Goal: Check status: Check status

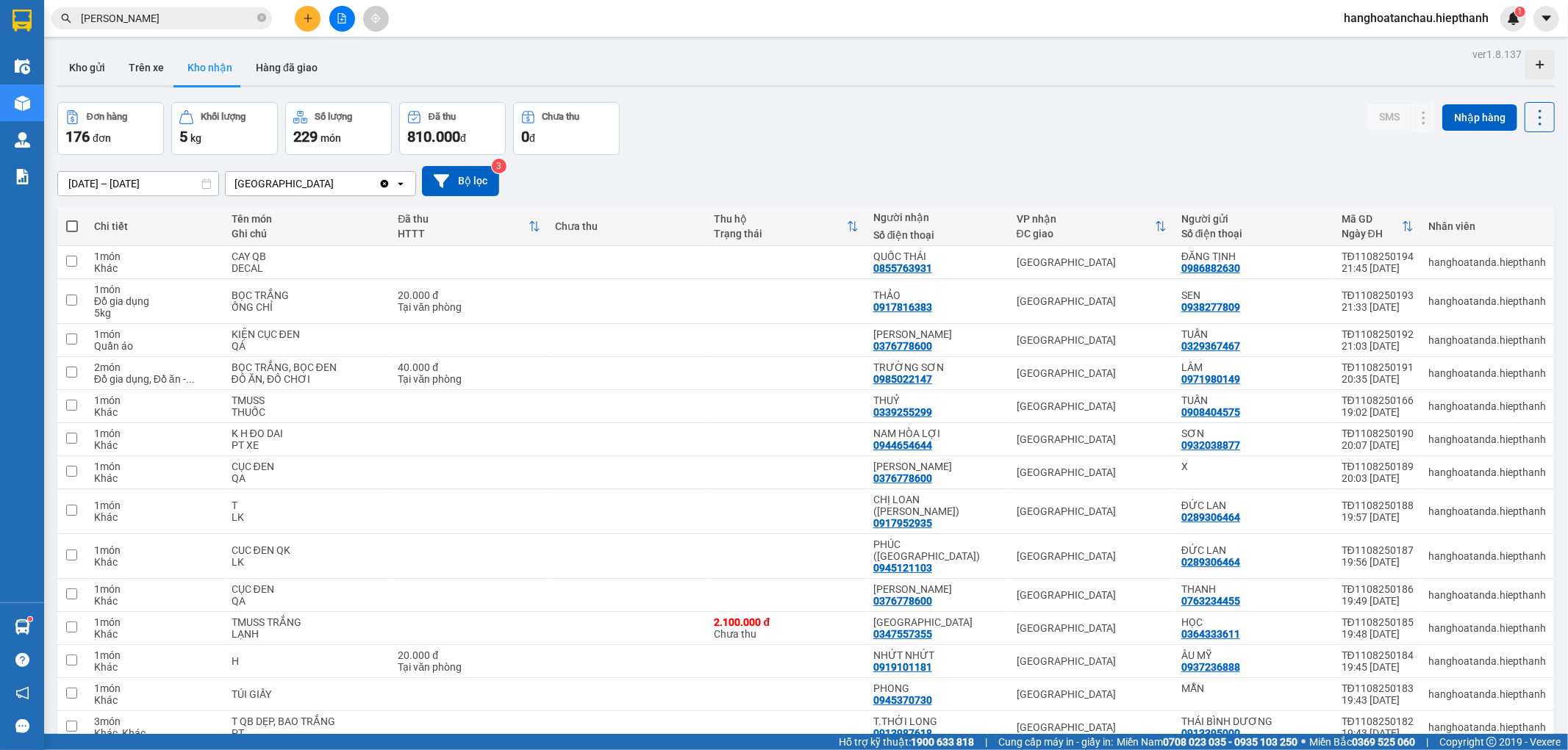
click at [239, 10] on div "Kết quả tìm kiếm ( 506 ) Bộ lọc Mã ĐH Trạng thái Món hàng Thu hộ Tổng cước Chưa…" at bounding box center [143, 18] width 286 height 26
click at [239, 21] on input "QUY CHUNG" at bounding box center [167, 18] width 173 height 16
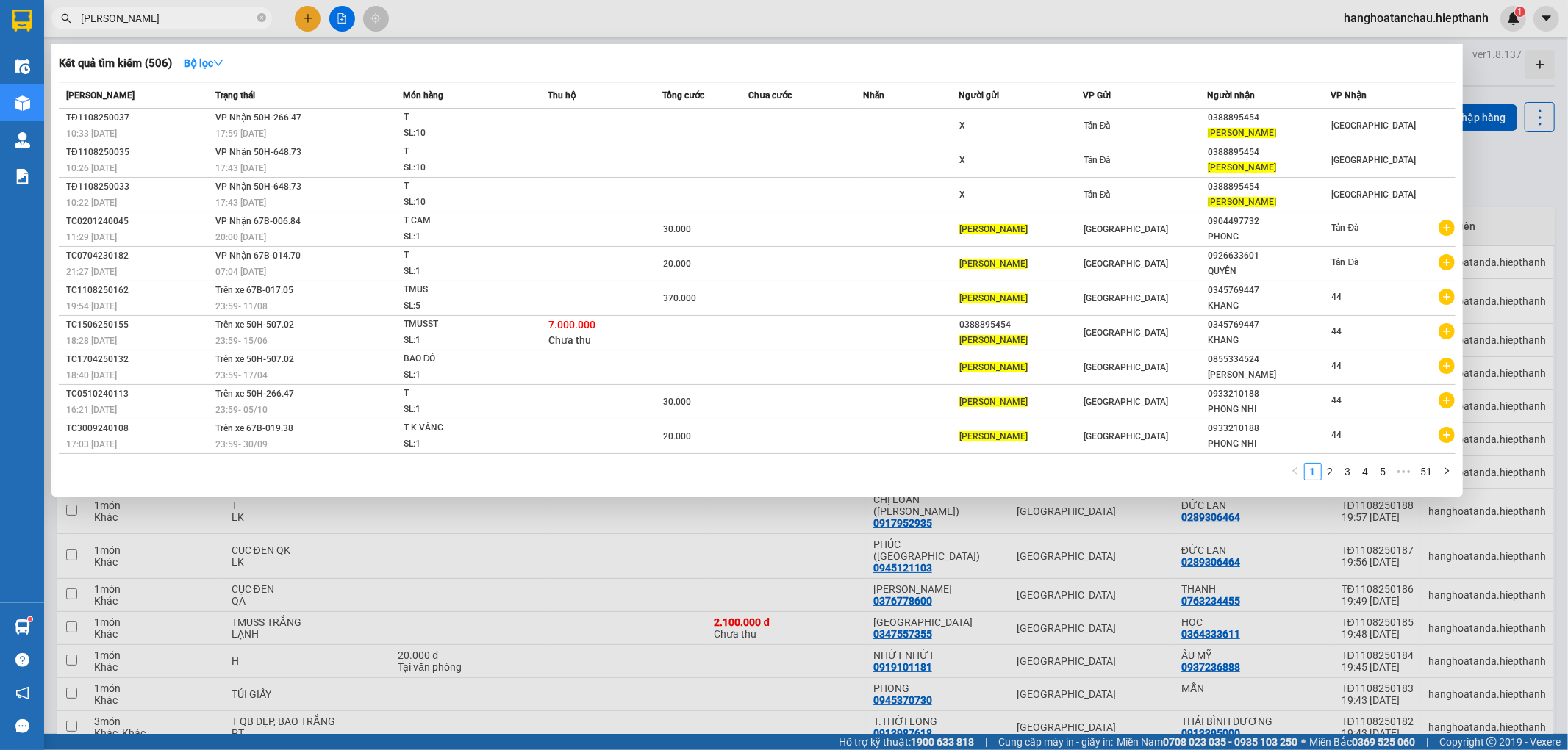
click at [239, 21] on input "QUY CHUNG" at bounding box center [167, 18] width 173 height 16
click at [239, 22] on input "QUY CHUNG" at bounding box center [167, 18] width 173 height 16
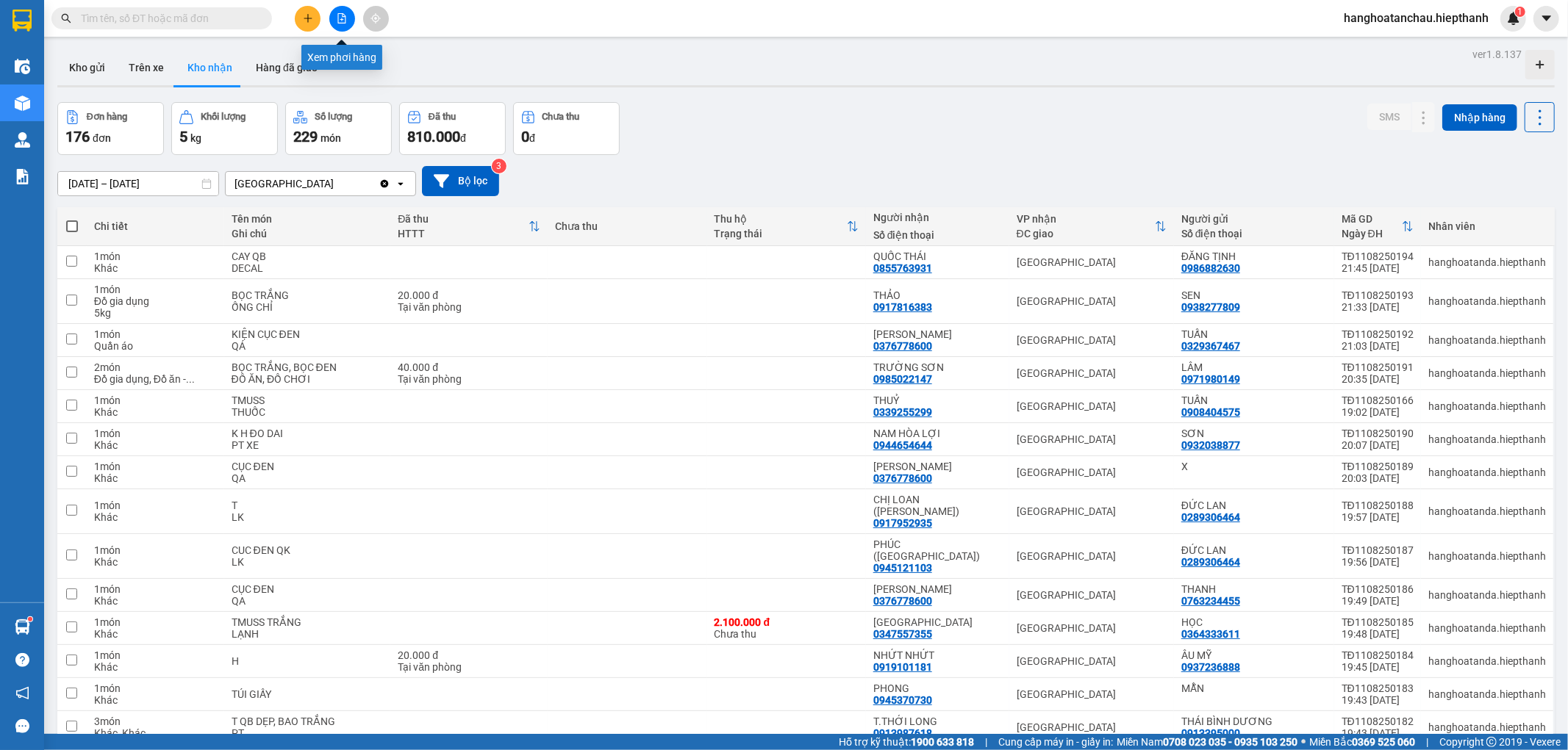
click at [337, 18] on icon "file-add" at bounding box center [341, 18] width 10 height 10
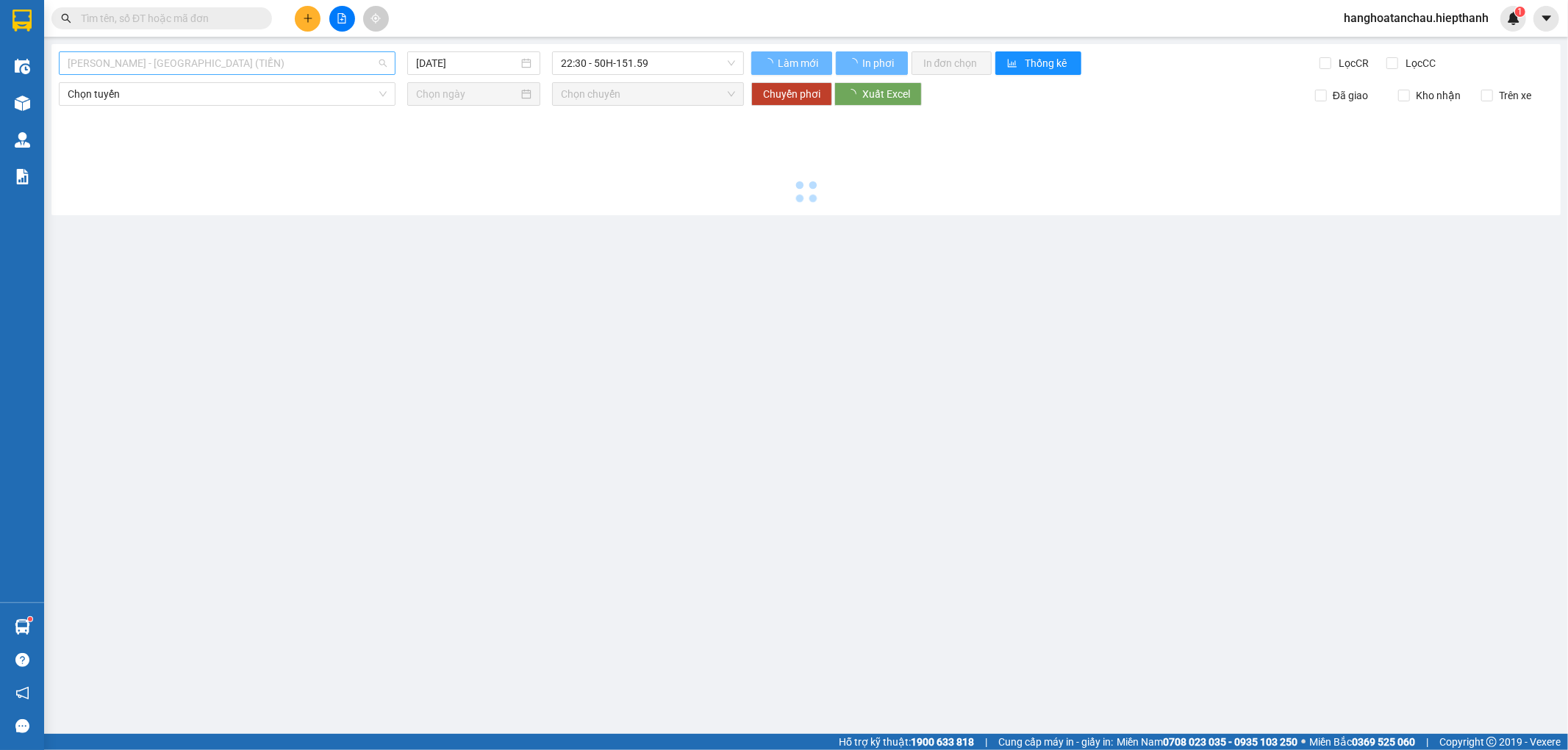
click at [267, 52] on span "[PERSON_NAME] - [PERSON_NAME] ([PERSON_NAME])" at bounding box center [226, 63] width 319 height 22
type input "12/08/2025"
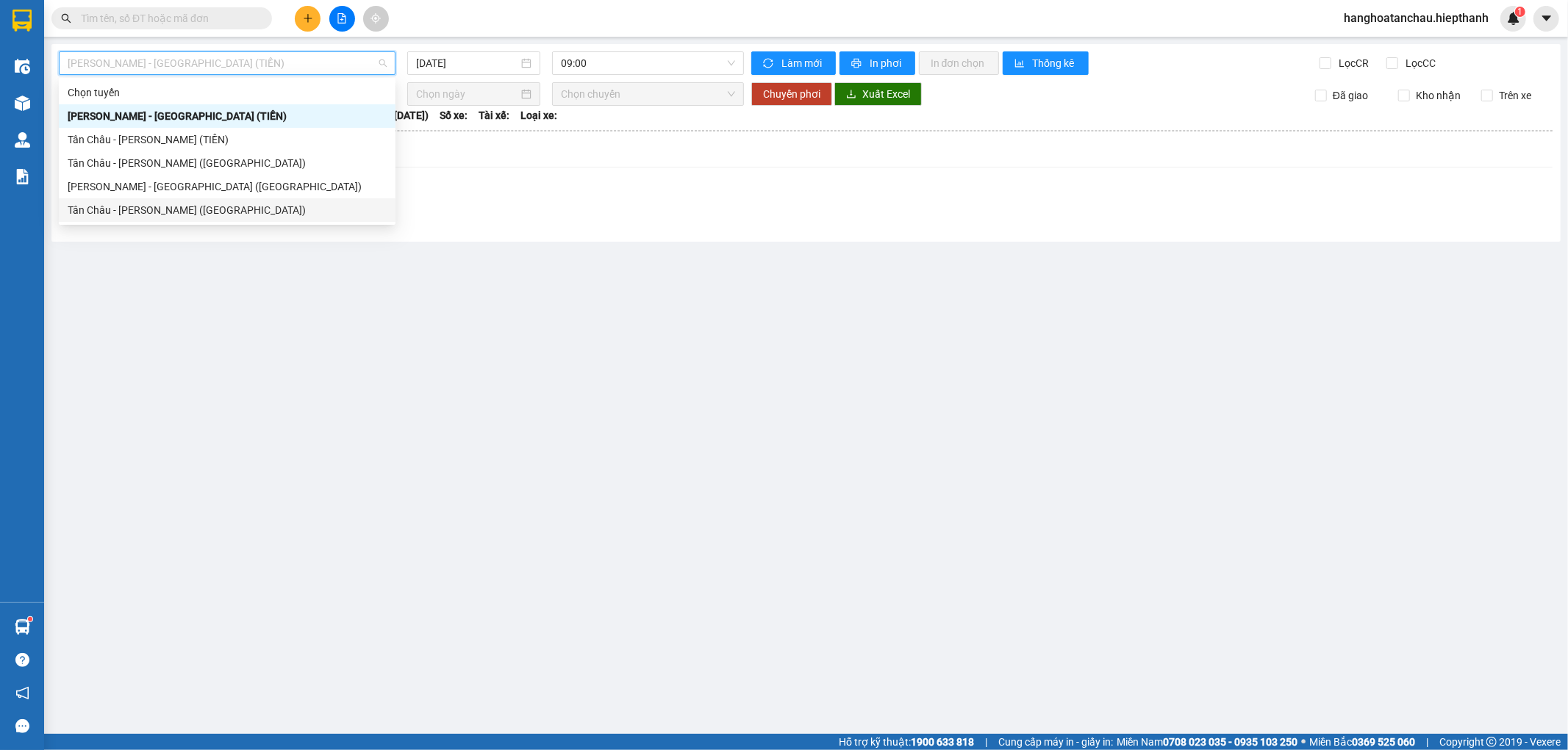
click at [225, 201] on div "Tân [PERSON_NAME] [PERSON_NAME] ([GEOGRAPHIC_DATA])" at bounding box center [227, 210] width 337 height 24
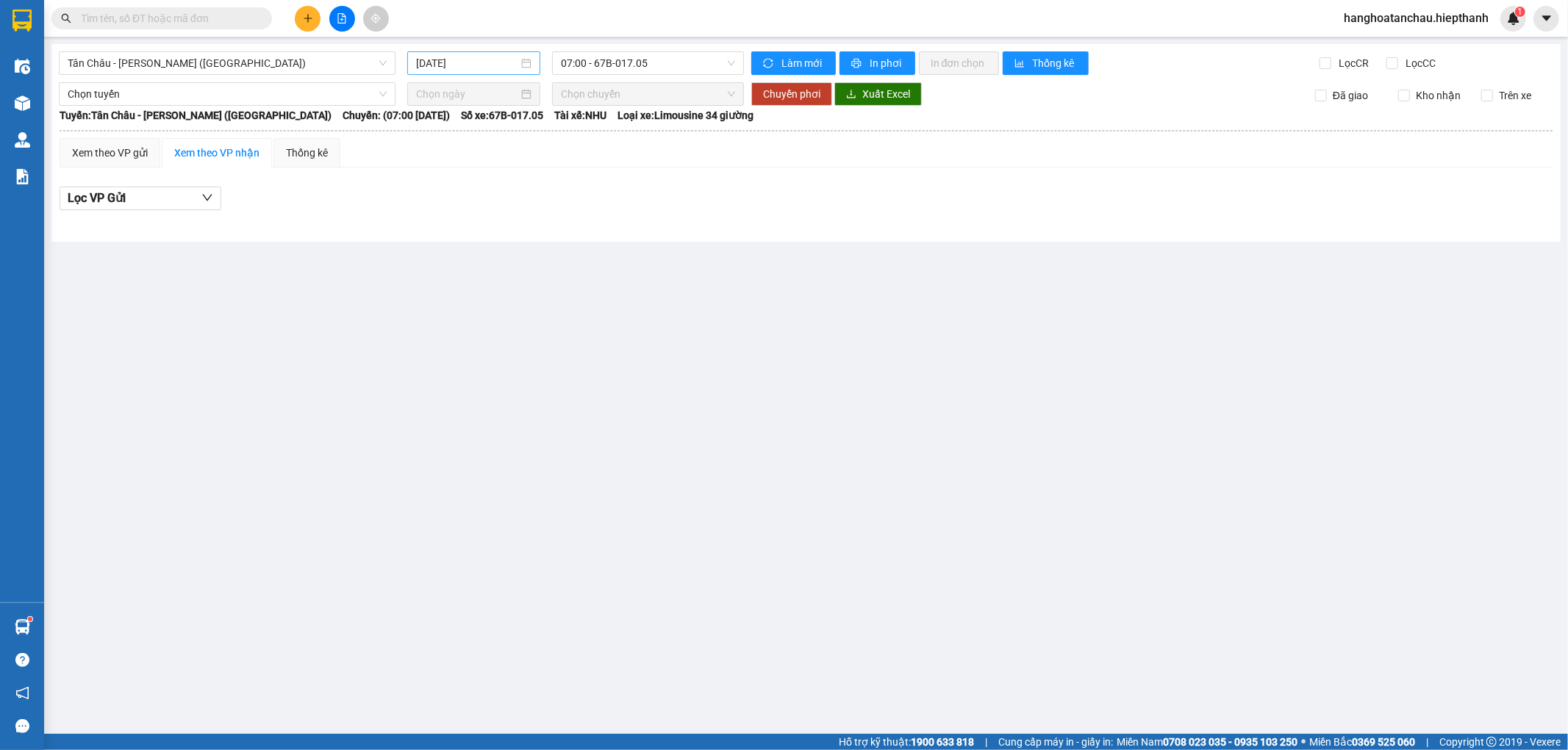
click at [463, 72] on div "12/08/2025" at bounding box center [474, 63] width 133 height 24
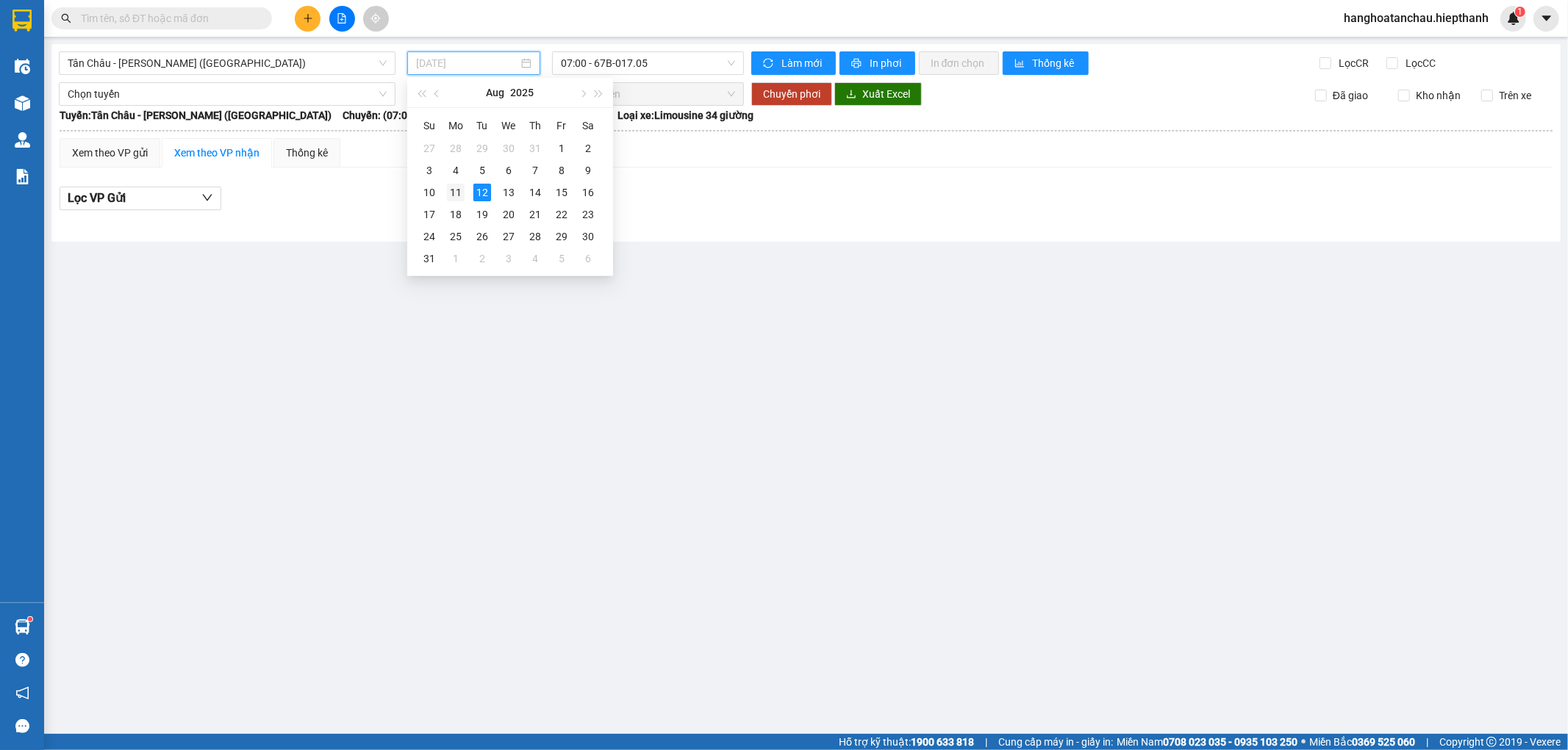
click at [464, 185] on td "11" at bounding box center [455, 192] width 27 height 22
type input "[DATE]"
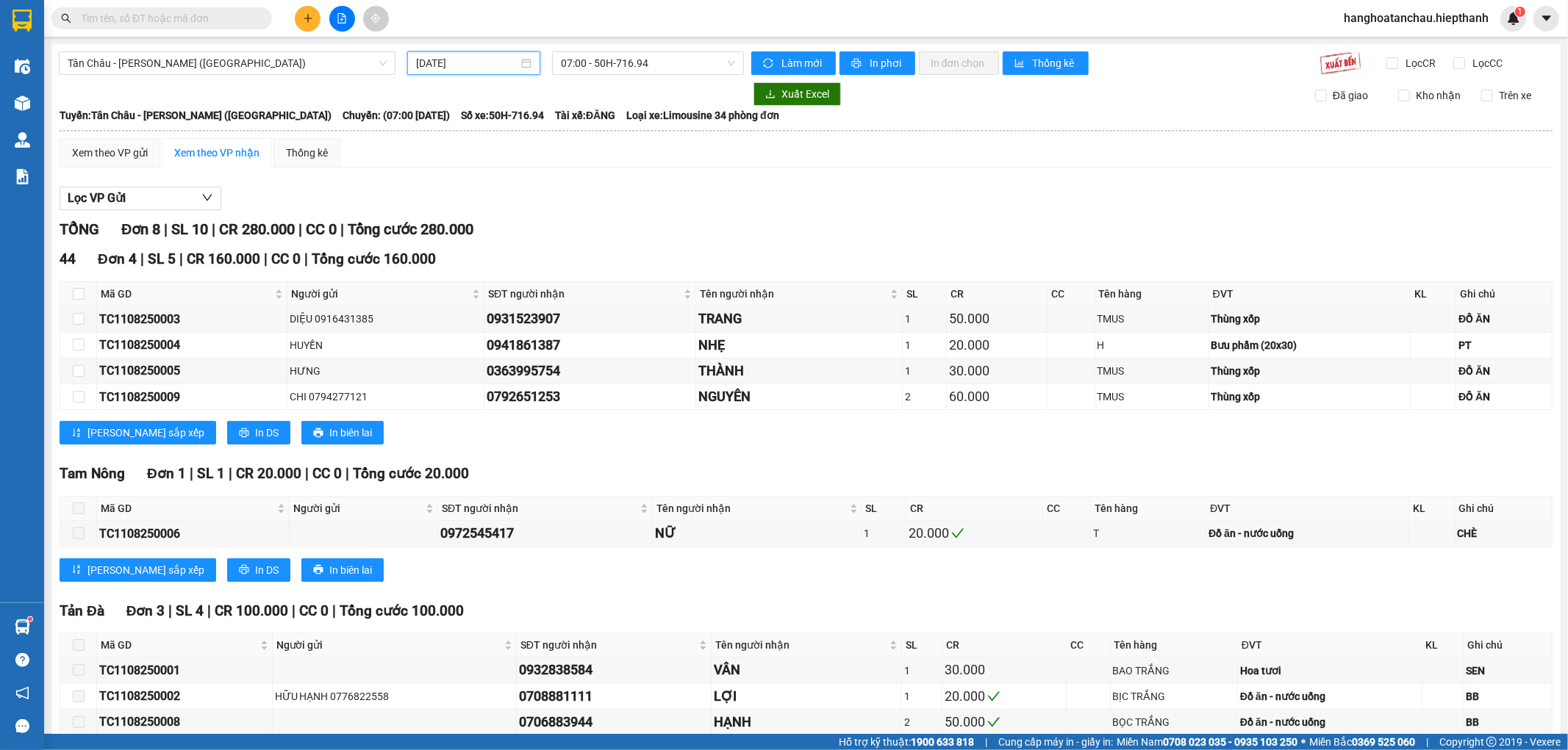
click at [251, 28] on span at bounding box center [162, 18] width 221 height 22
click at [255, 22] on span at bounding box center [162, 18] width 221 height 22
click at [242, 13] on input "text" at bounding box center [167, 18] width 173 height 16
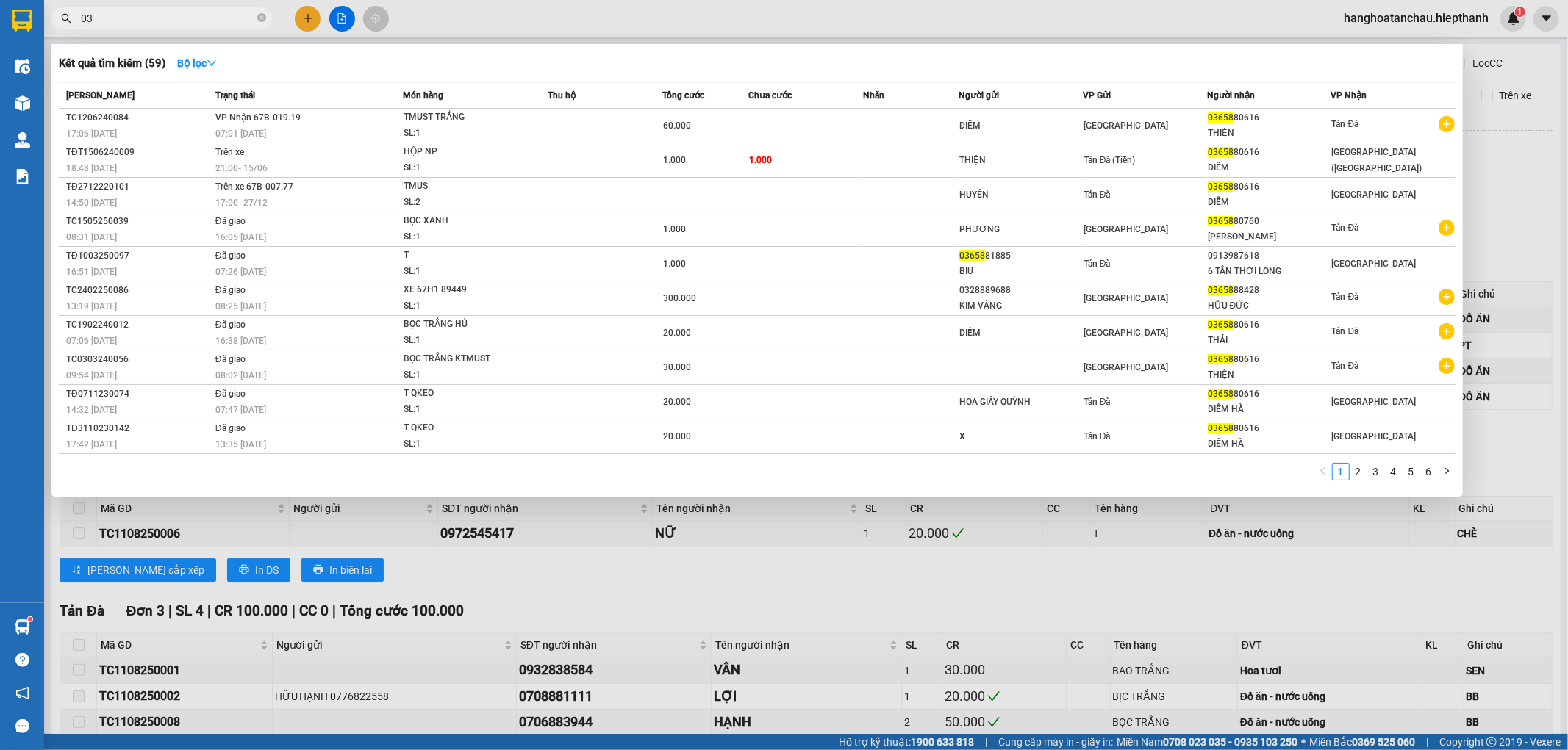
type input "0"
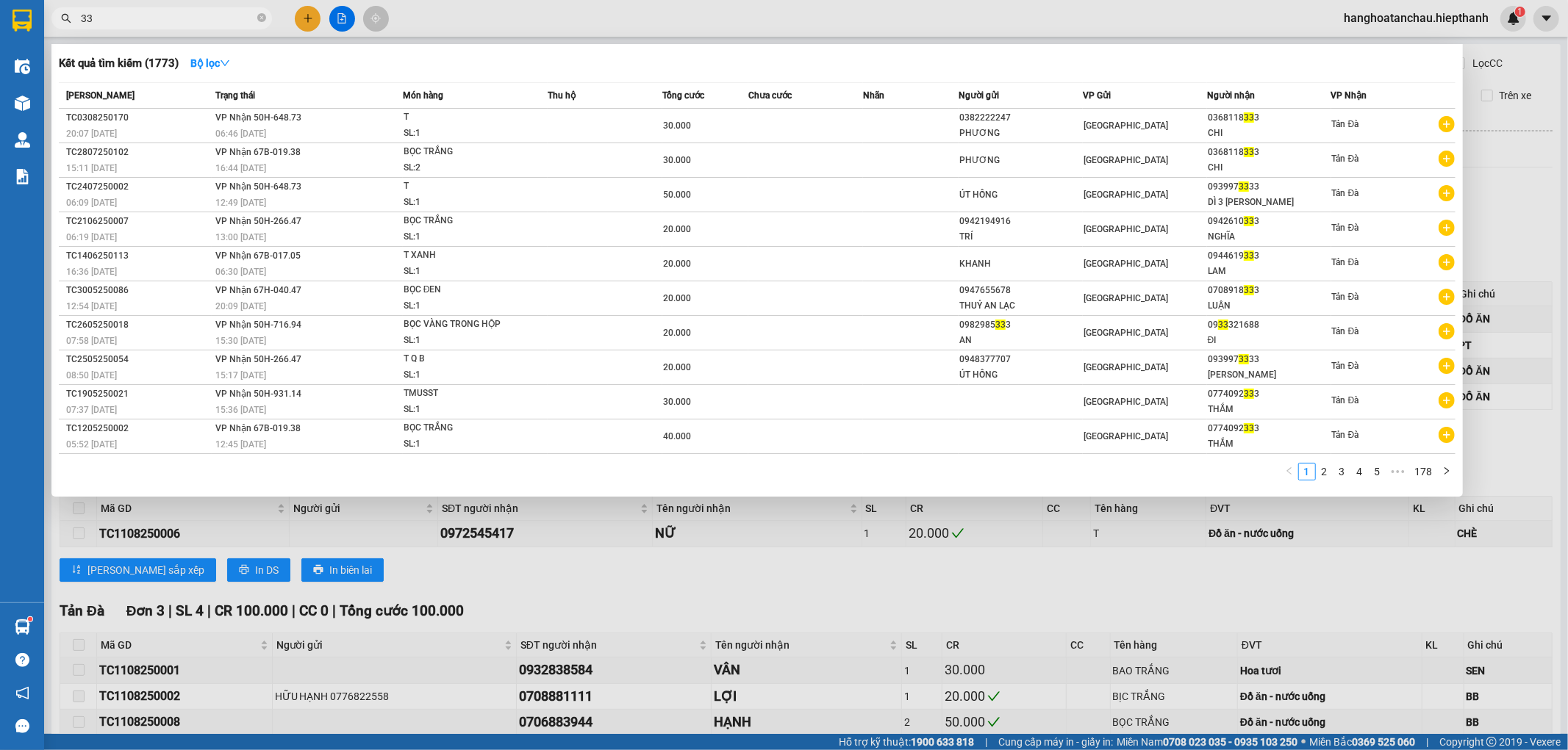
type input "3"
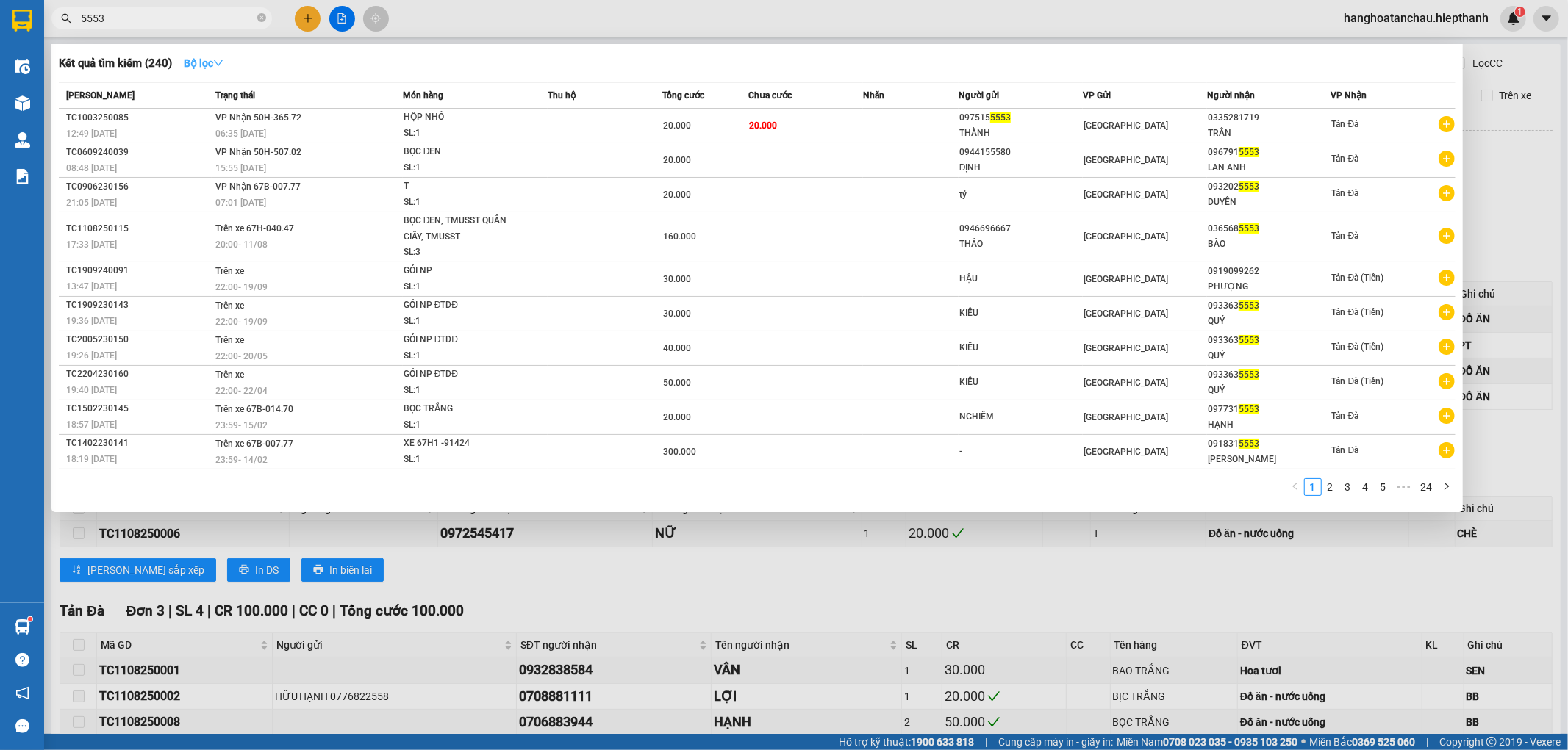
type input "5553"
click at [229, 73] on button "Bộ lọc" at bounding box center [203, 63] width 63 height 24
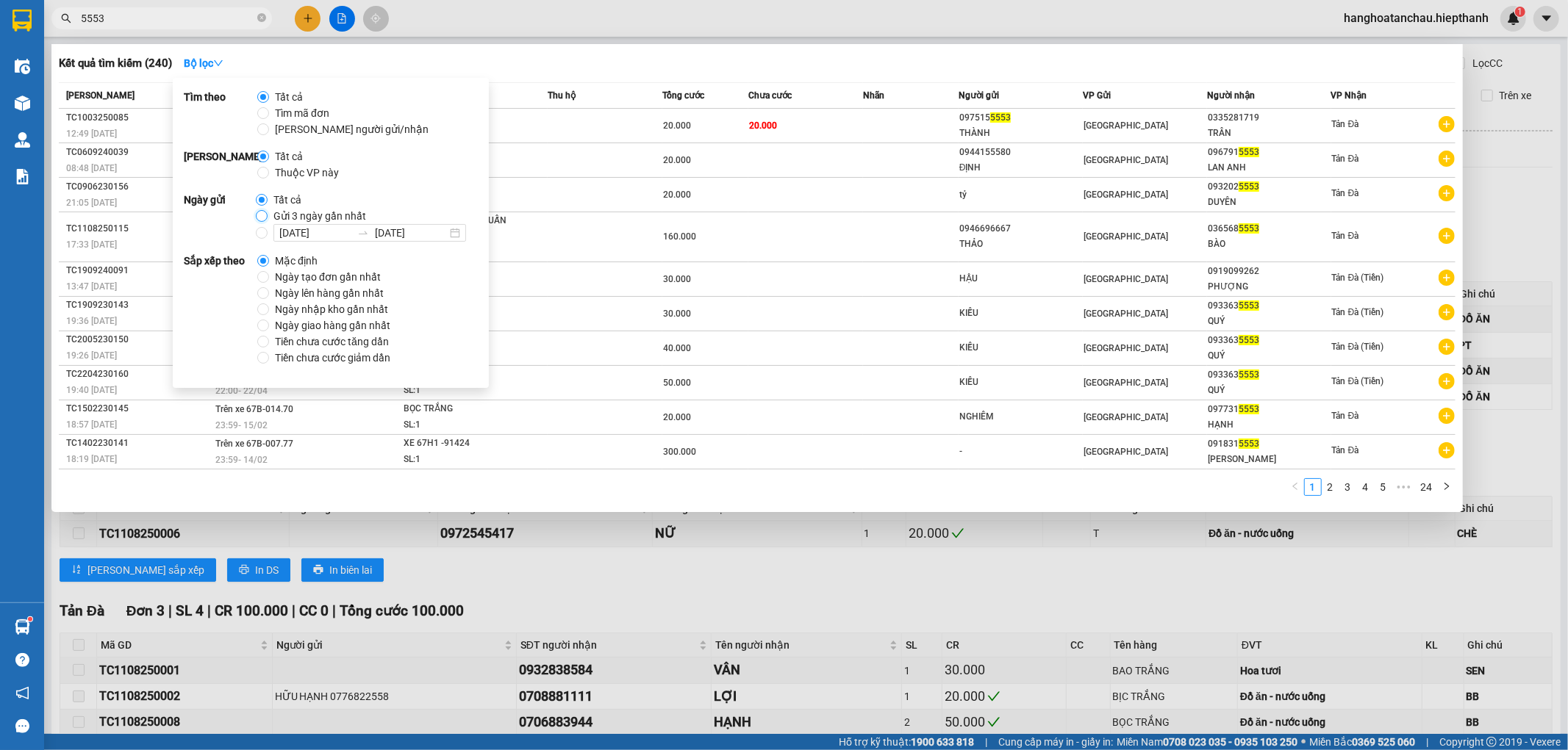
click at [258, 214] on input "Gửi 3 ngày gần nhất" at bounding box center [261, 216] width 11 height 11
radio input "true"
radio input "false"
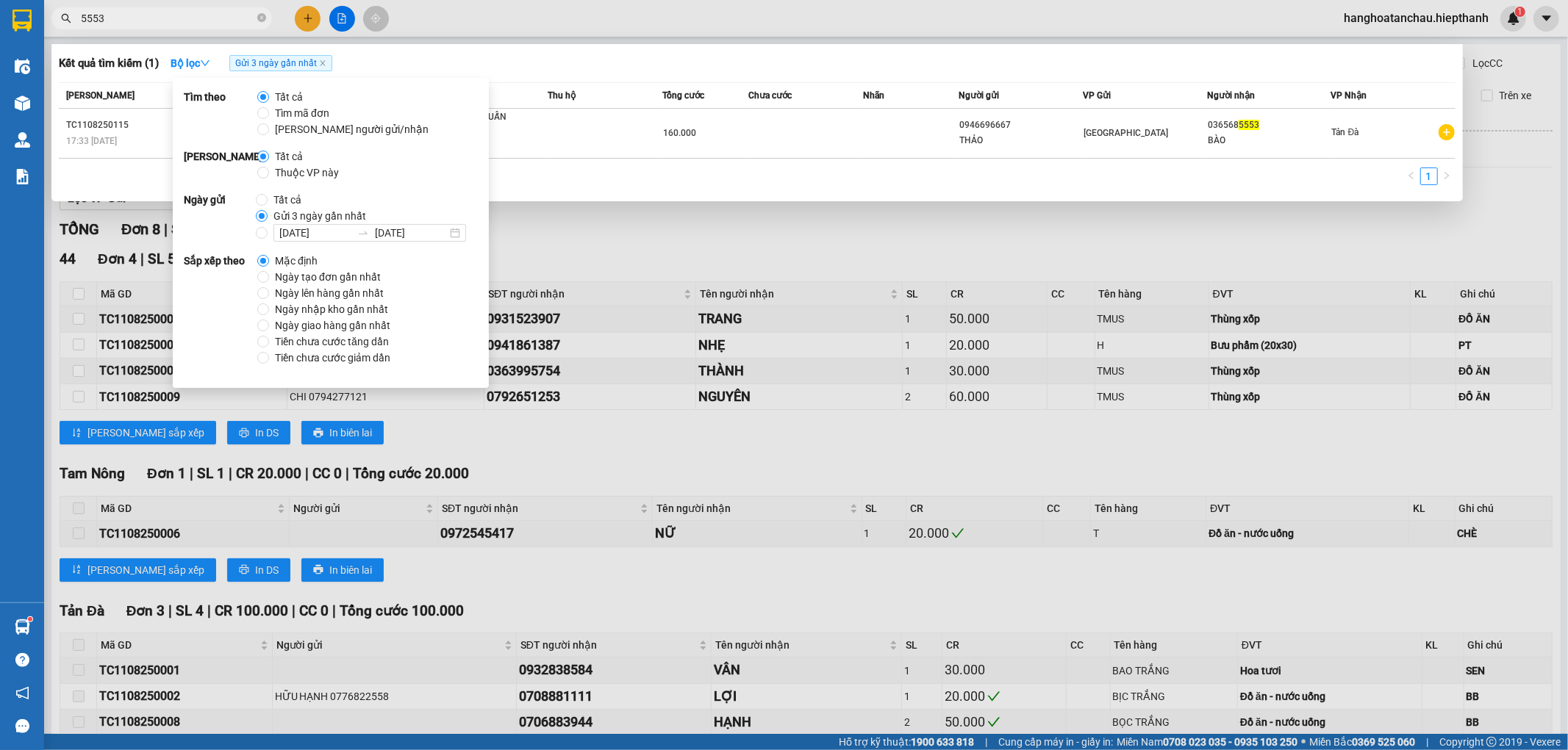
click at [724, 44] on div "Kết quả tìm kiếm ( 1 ) Bộ lọc Gửi 3 ngày gần nhất Mã ĐH Trạng thái Món hàng Thu…" at bounding box center [757, 122] width 1411 height 157
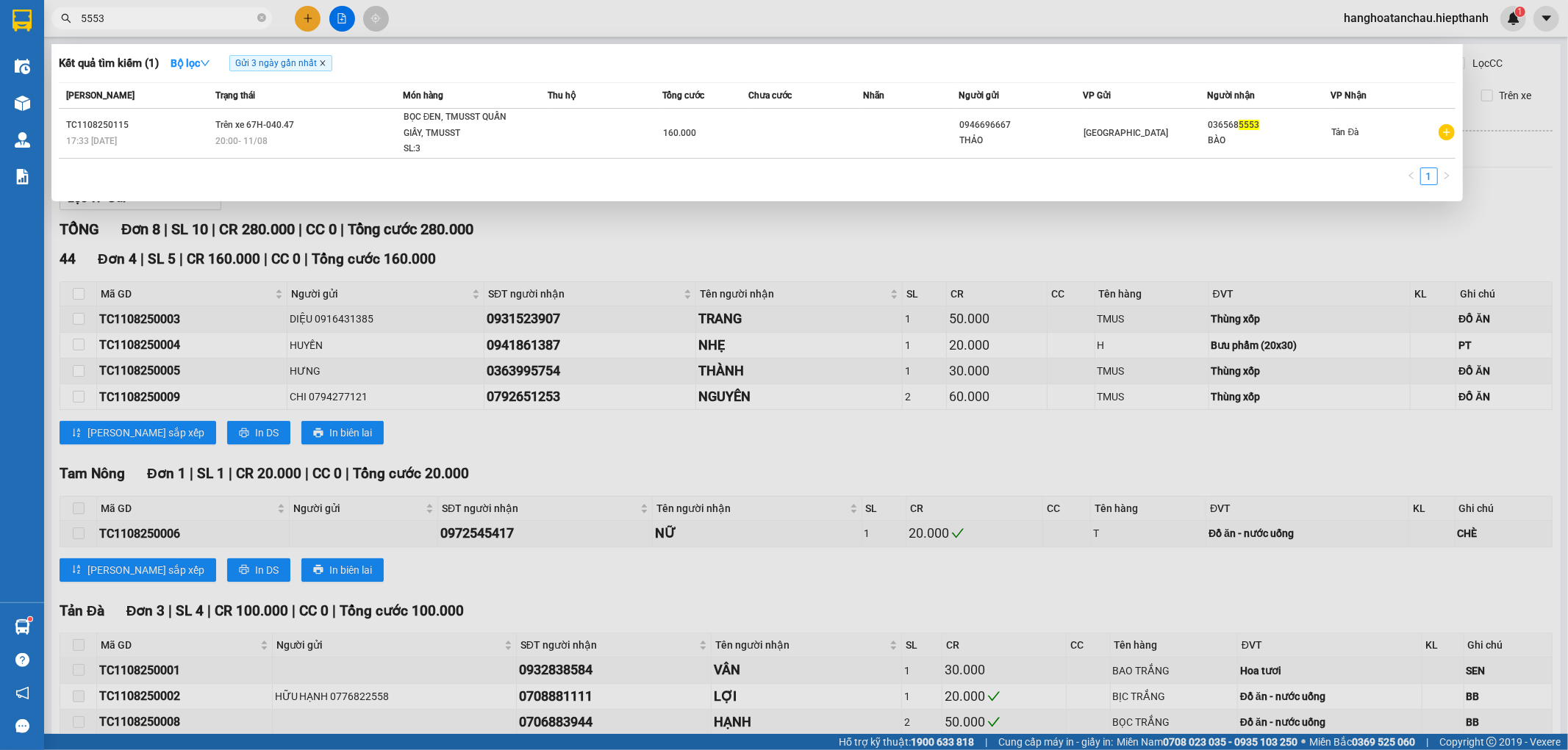
click at [323, 65] on icon "close" at bounding box center [322, 64] width 8 height 8
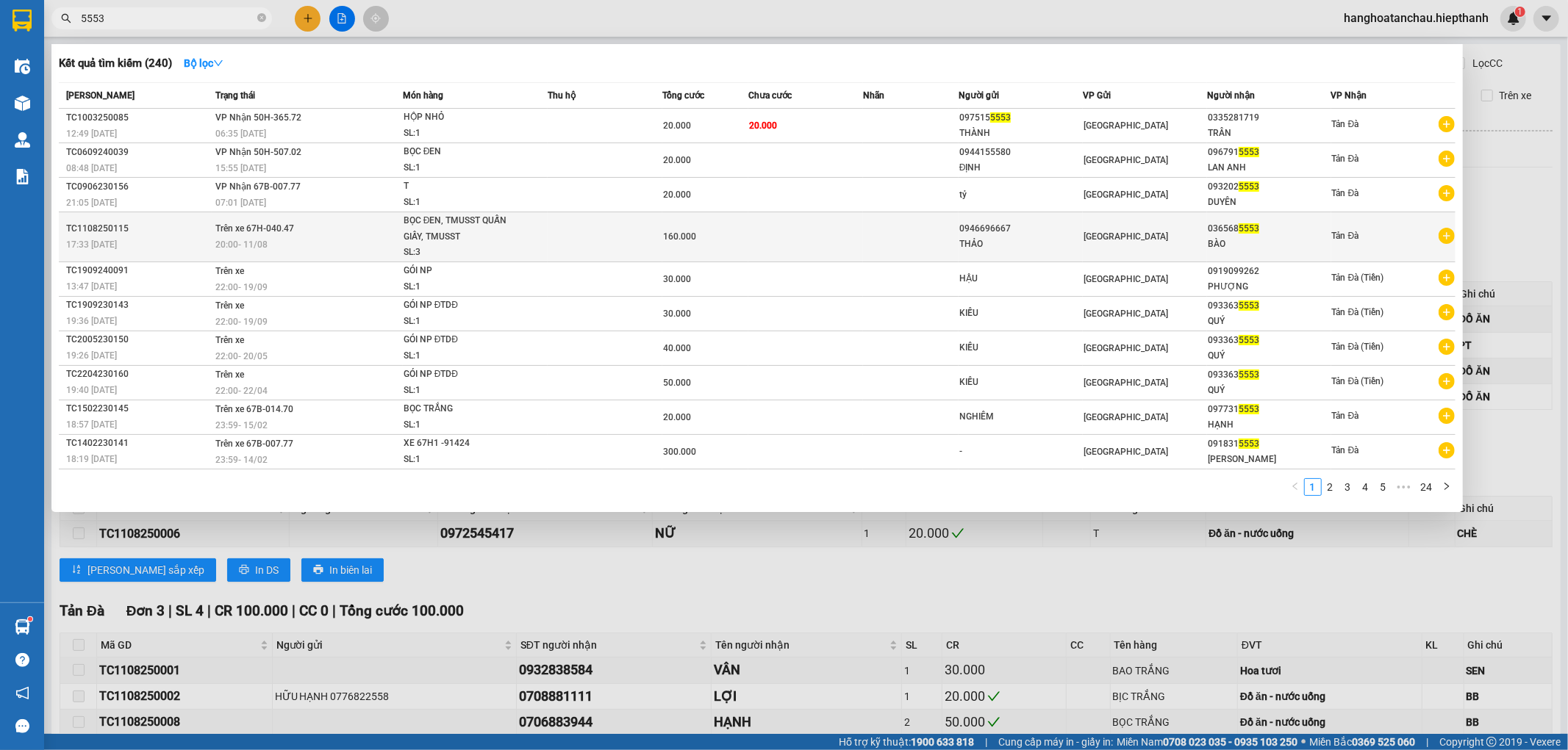
click at [699, 226] on td "160.000" at bounding box center [705, 237] width 86 height 50
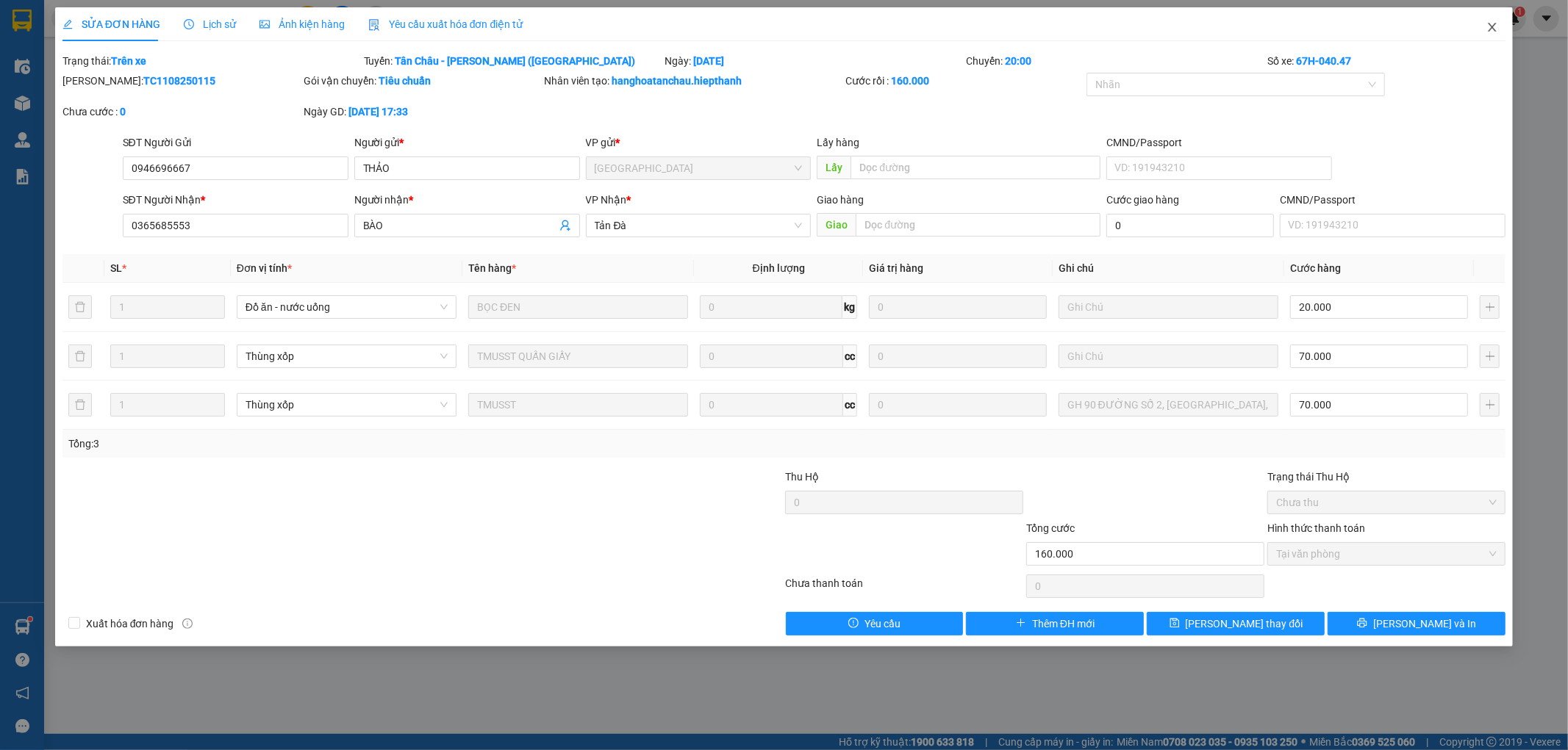
click at [1487, 37] on span "Close" at bounding box center [1491, 28] width 41 height 41
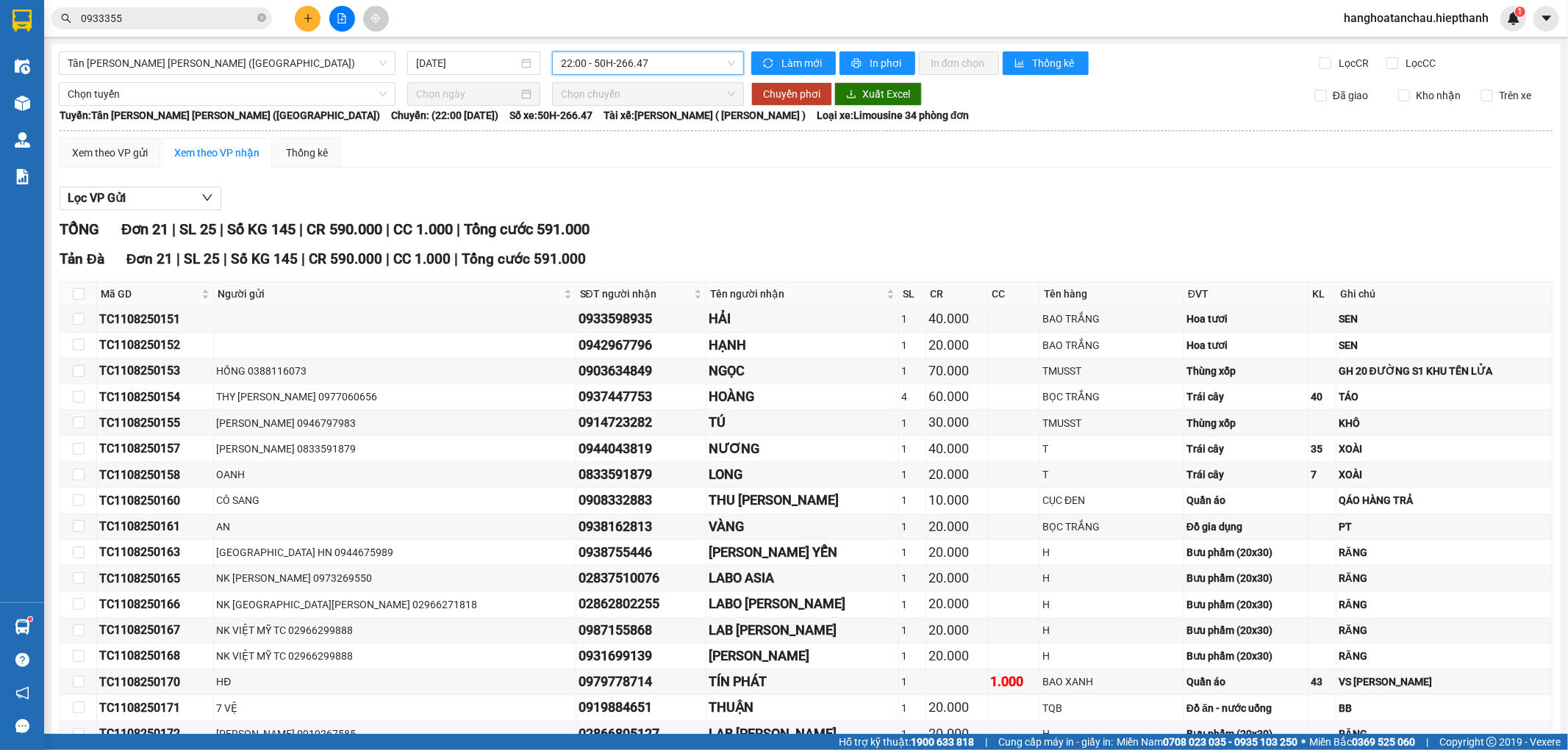
click at [617, 67] on span "22:00 - 50H-266.47" at bounding box center [648, 63] width 173 height 22
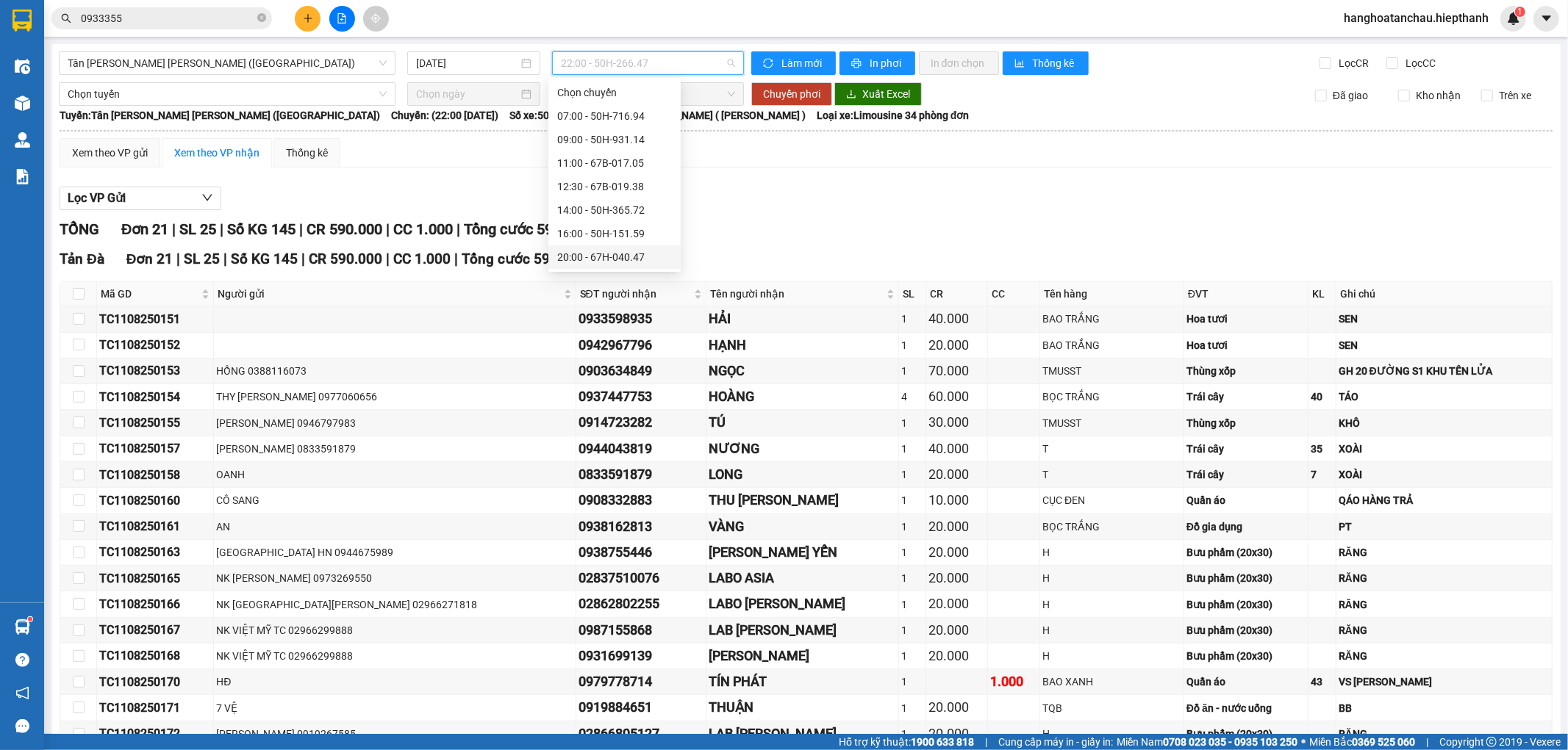
click at [606, 249] on div "20:00 - 67H-040.47" at bounding box center [614, 257] width 115 height 16
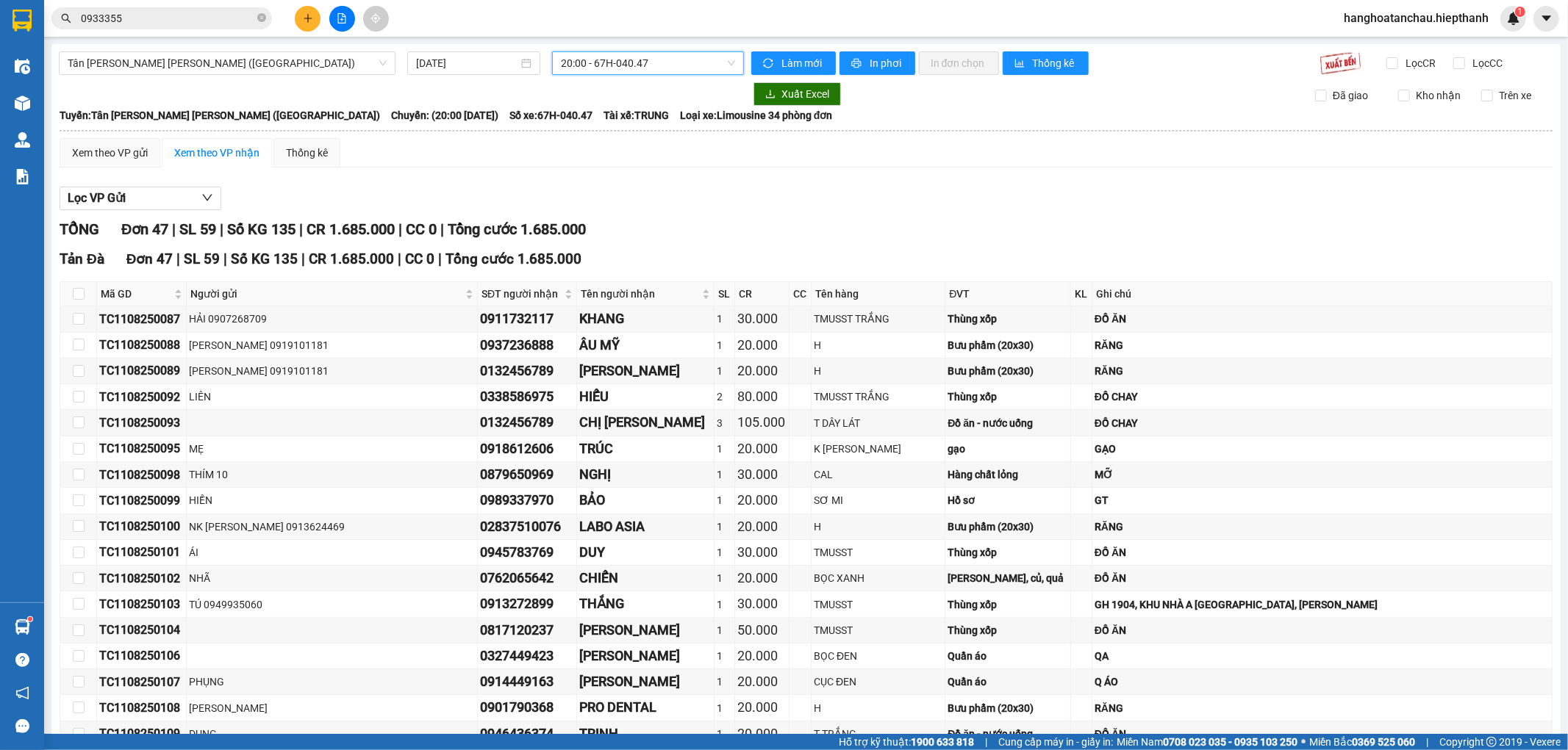
click at [601, 65] on span "20:00 - 67H-040.47" at bounding box center [648, 63] width 173 height 22
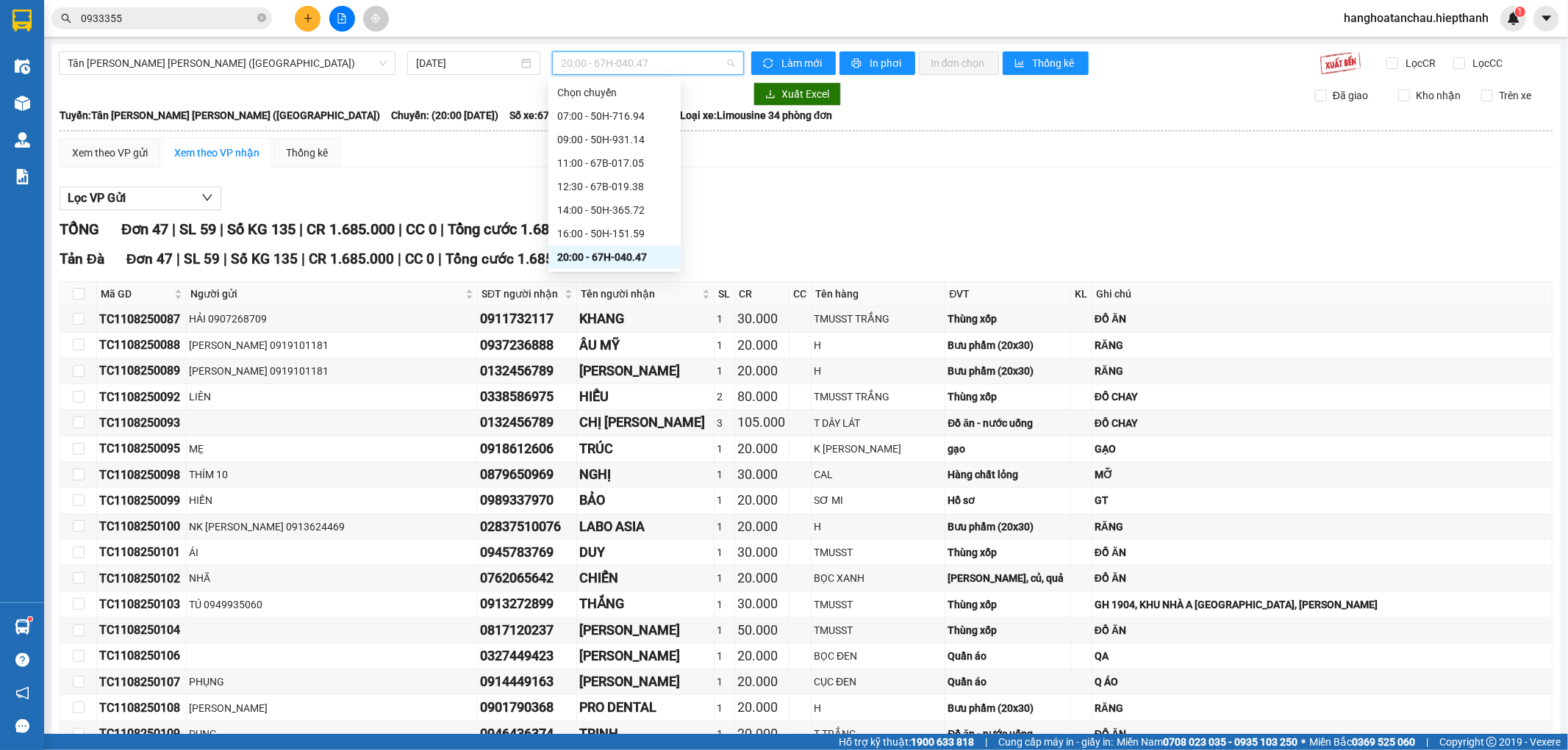
click at [613, 273] on div "22:00 - 50H-266.47" at bounding box center [614, 280] width 115 height 16
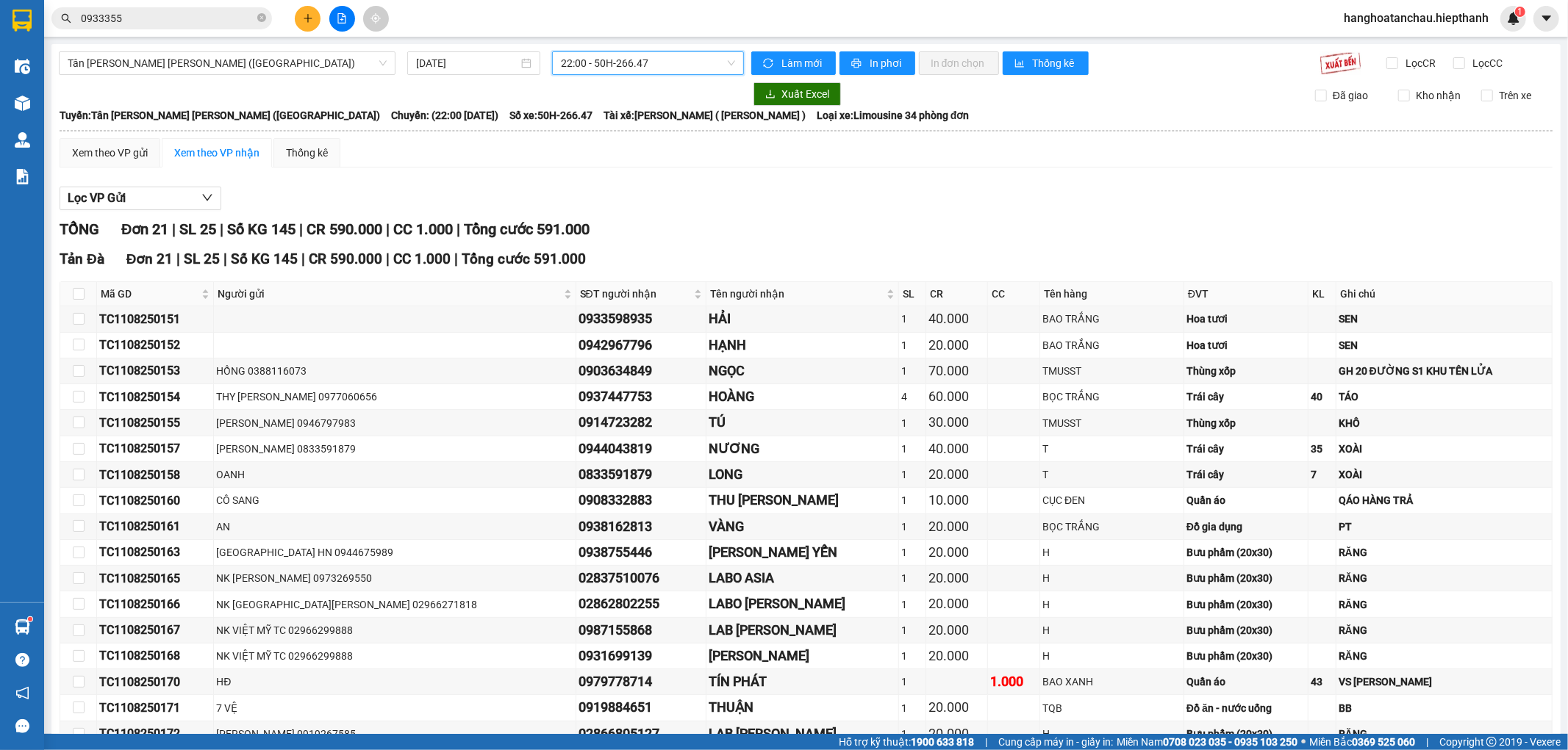
click at [655, 63] on span "22:00 - 50H-266.47" at bounding box center [648, 63] width 173 height 22
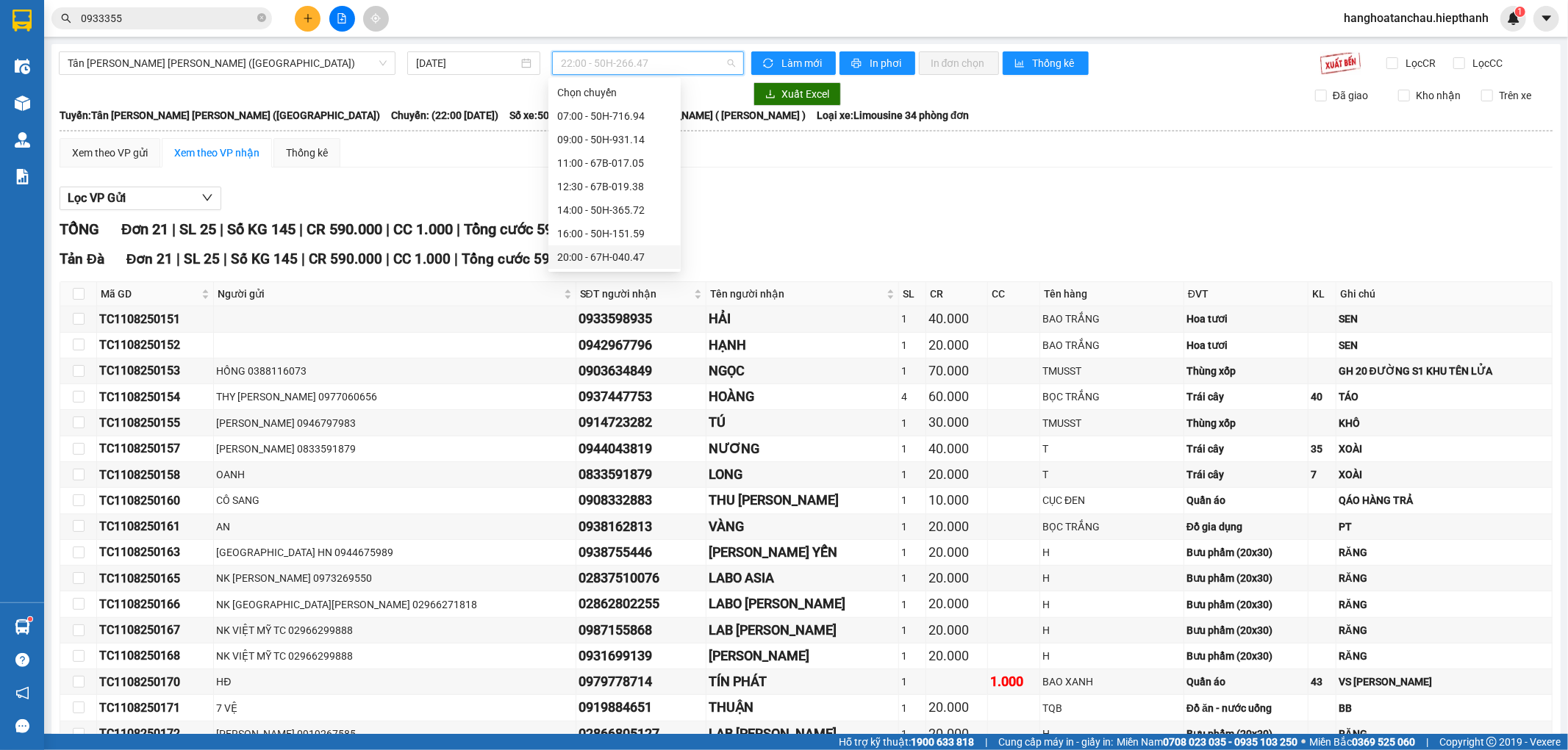
click at [600, 249] on div "20:00 - 67H-040.47" at bounding box center [614, 257] width 115 height 16
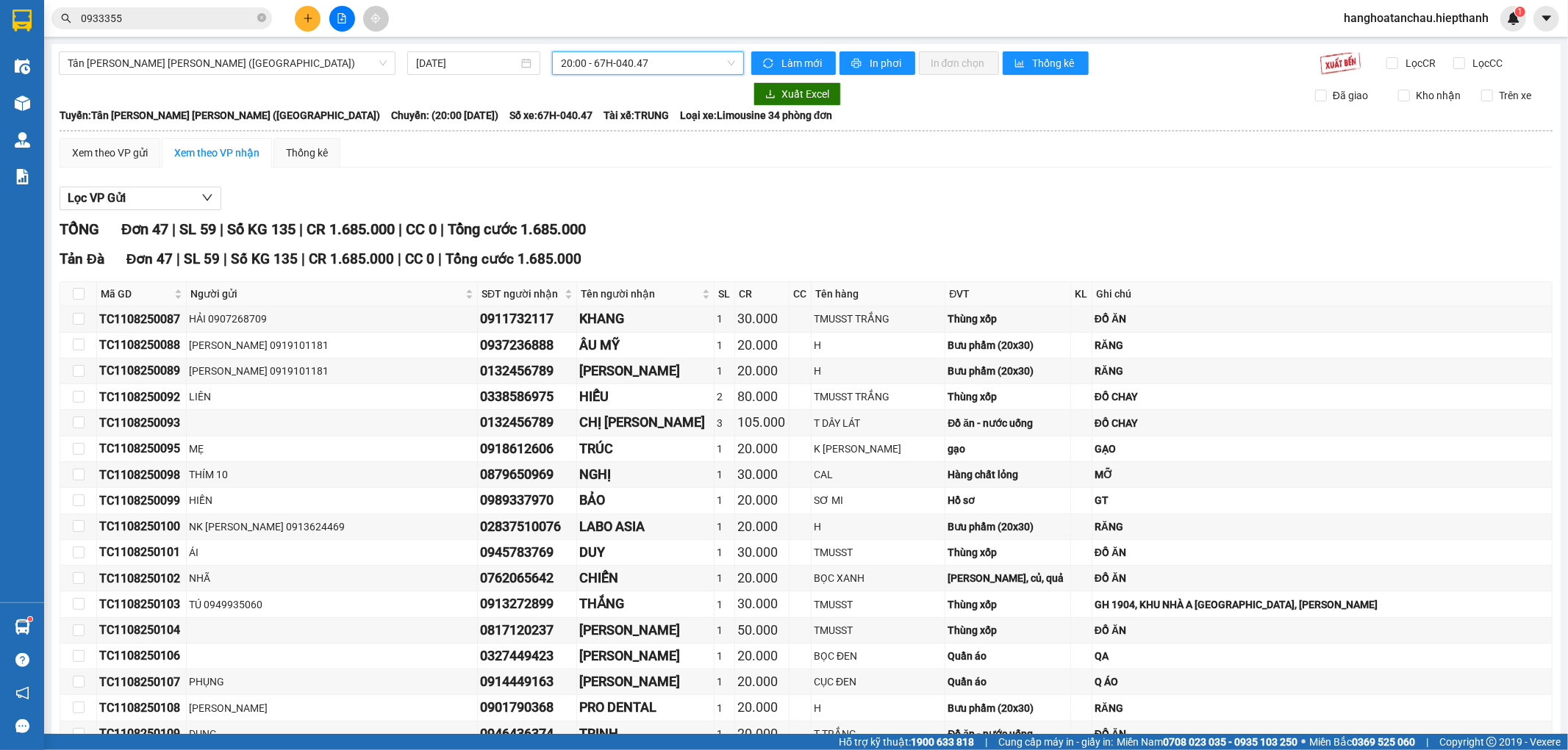
click at [201, 18] on input "0933355" at bounding box center [167, 18] width 173 height 16
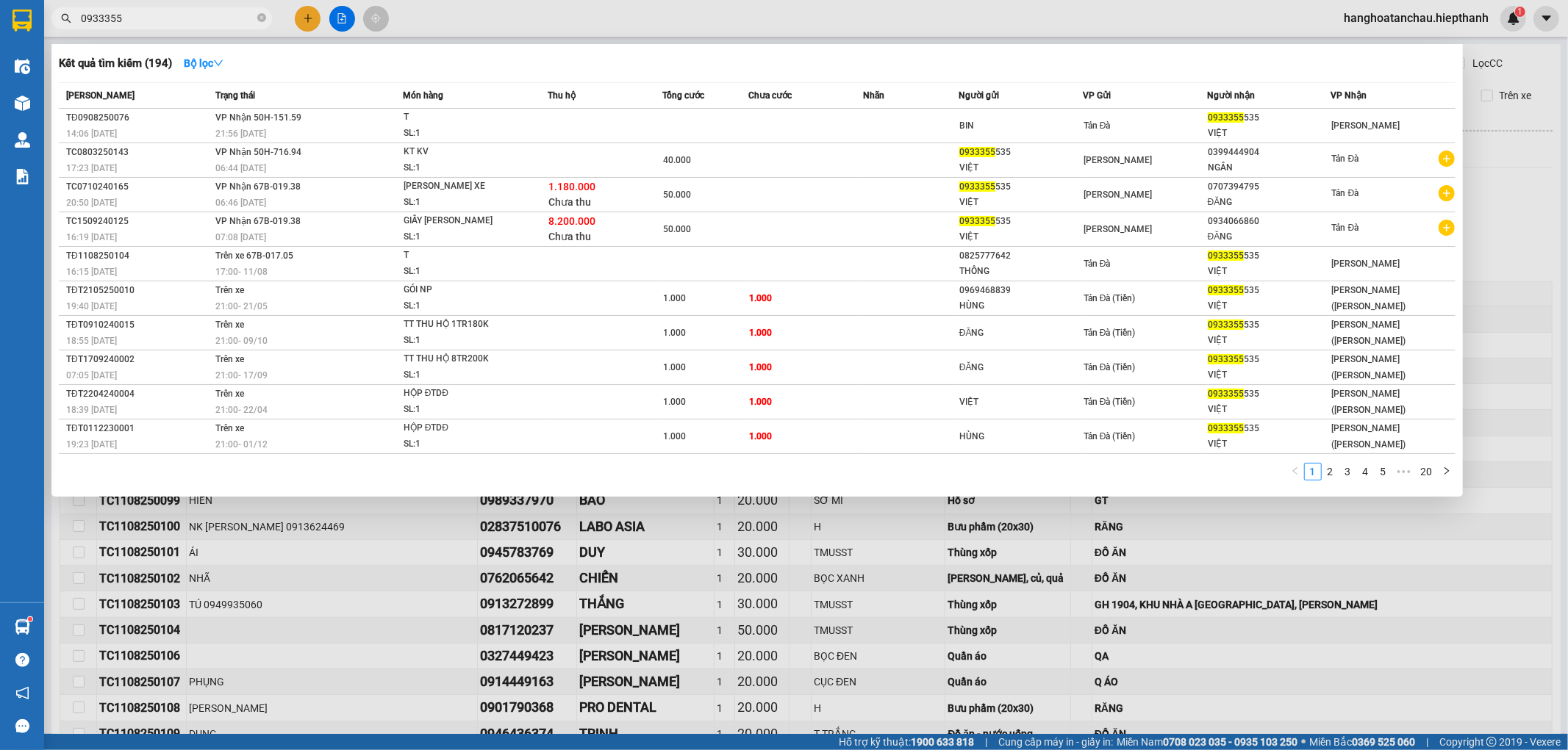
click at [201, 17] on input "0933355" at bounding box center [167, 18] width 173 height 16
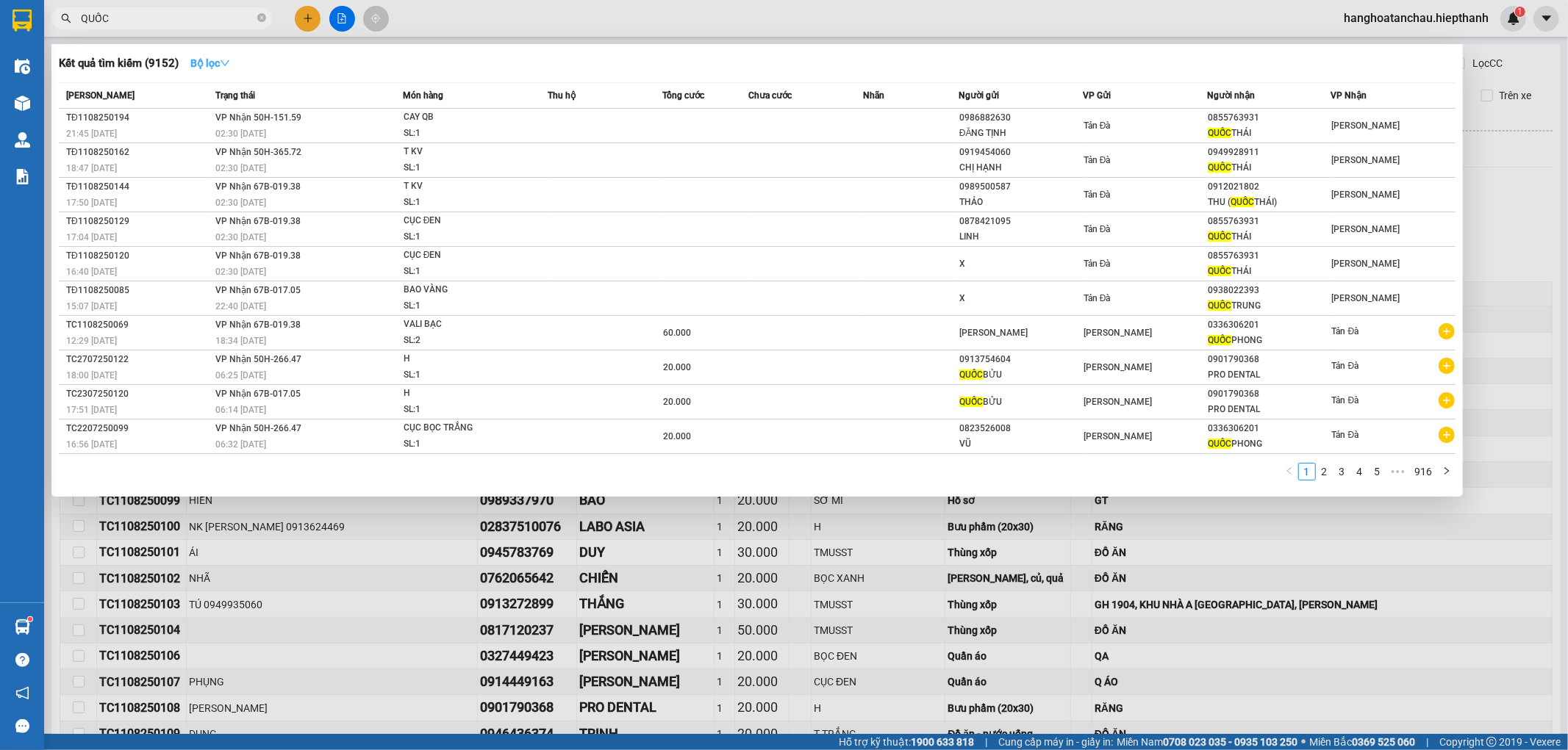
type input "QUỐC"
click at [206, 74] on button "Bộ lọc" at bounding box center [210, 63] width 63 height 24
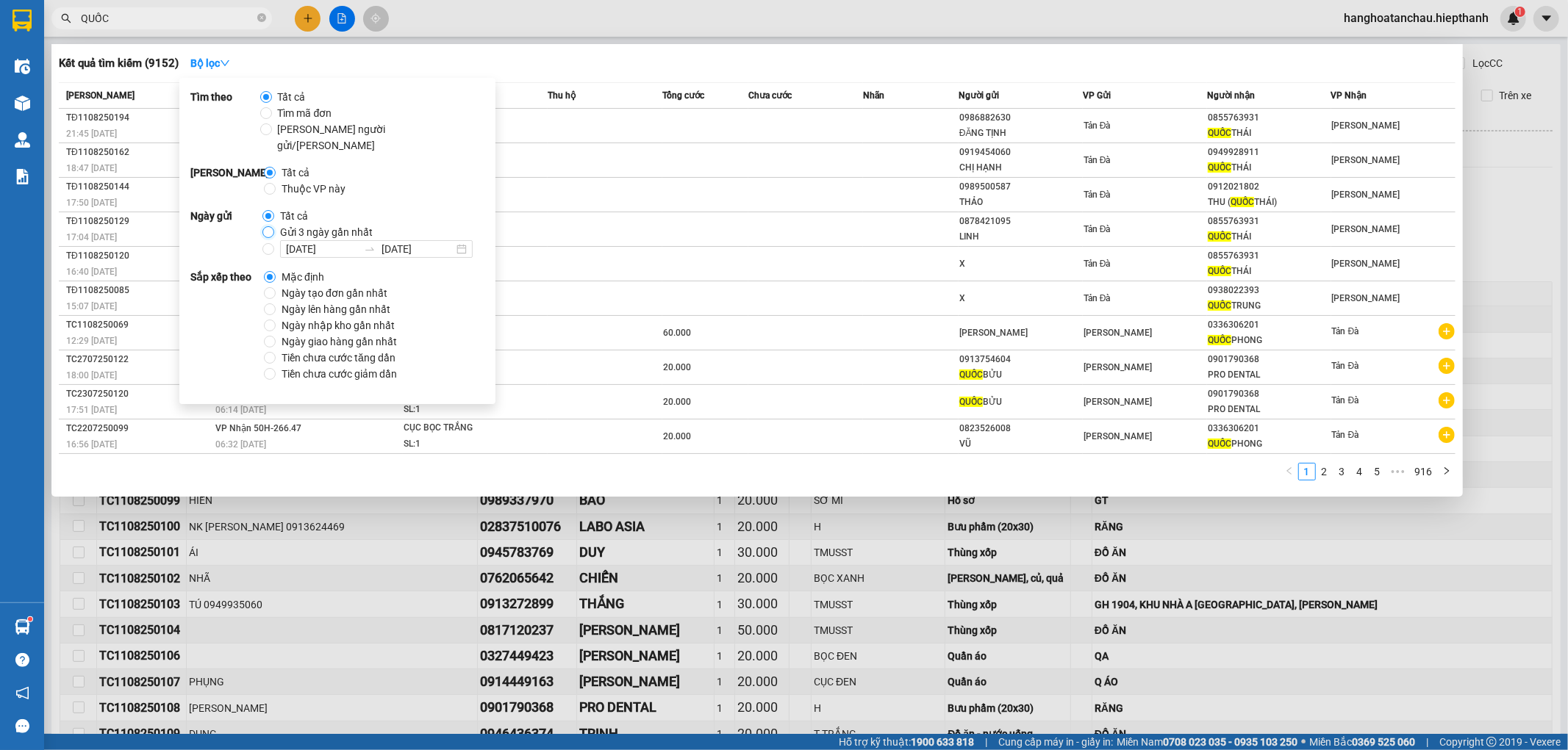
click at [267, 226] on input "Gửi 3 ngày gần nhất" at bounding box center [268, 232] width 11 height 11
radio input "true"
radio input "false"
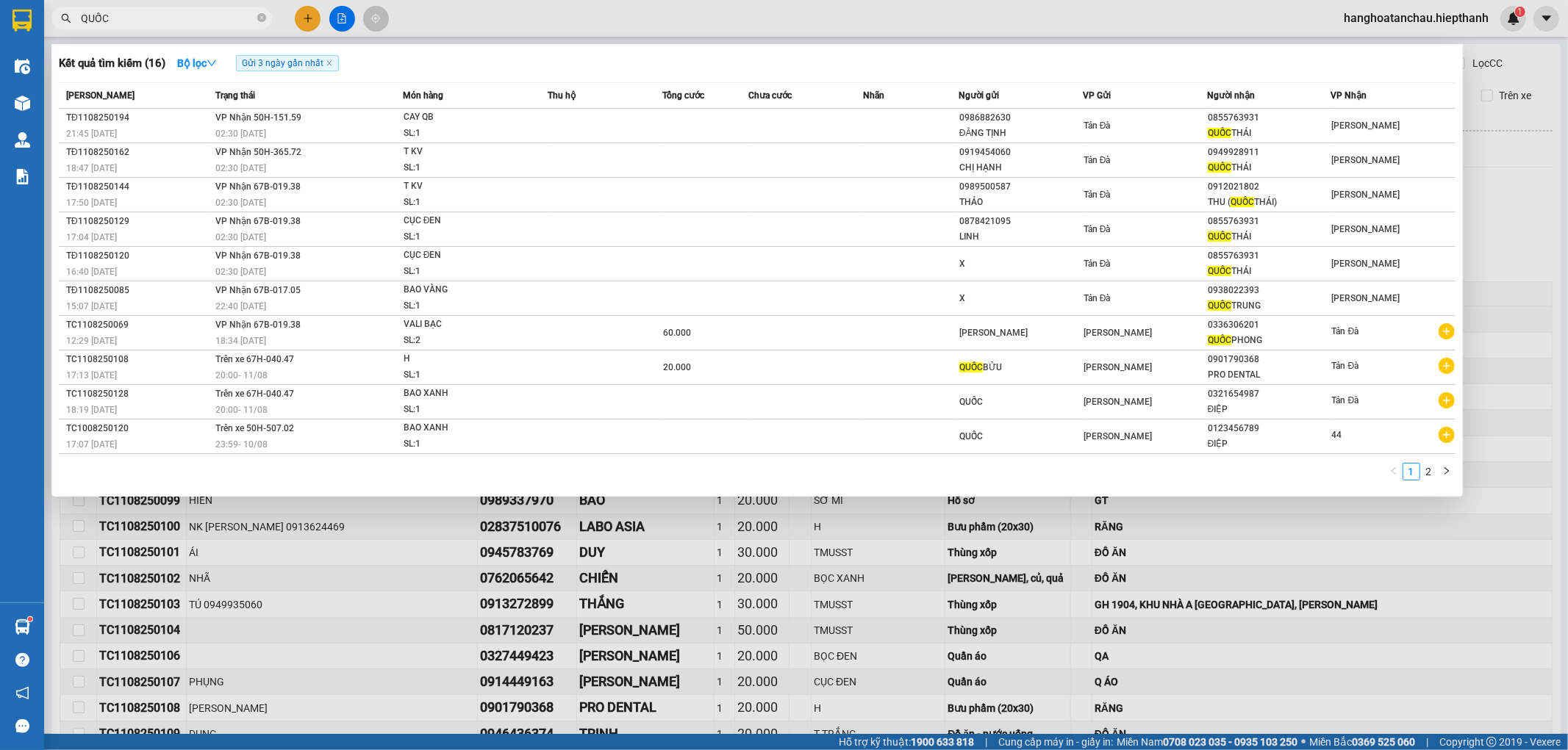
click at [636, 34] on div at bounding box center [784, 375] width 1568 height 750
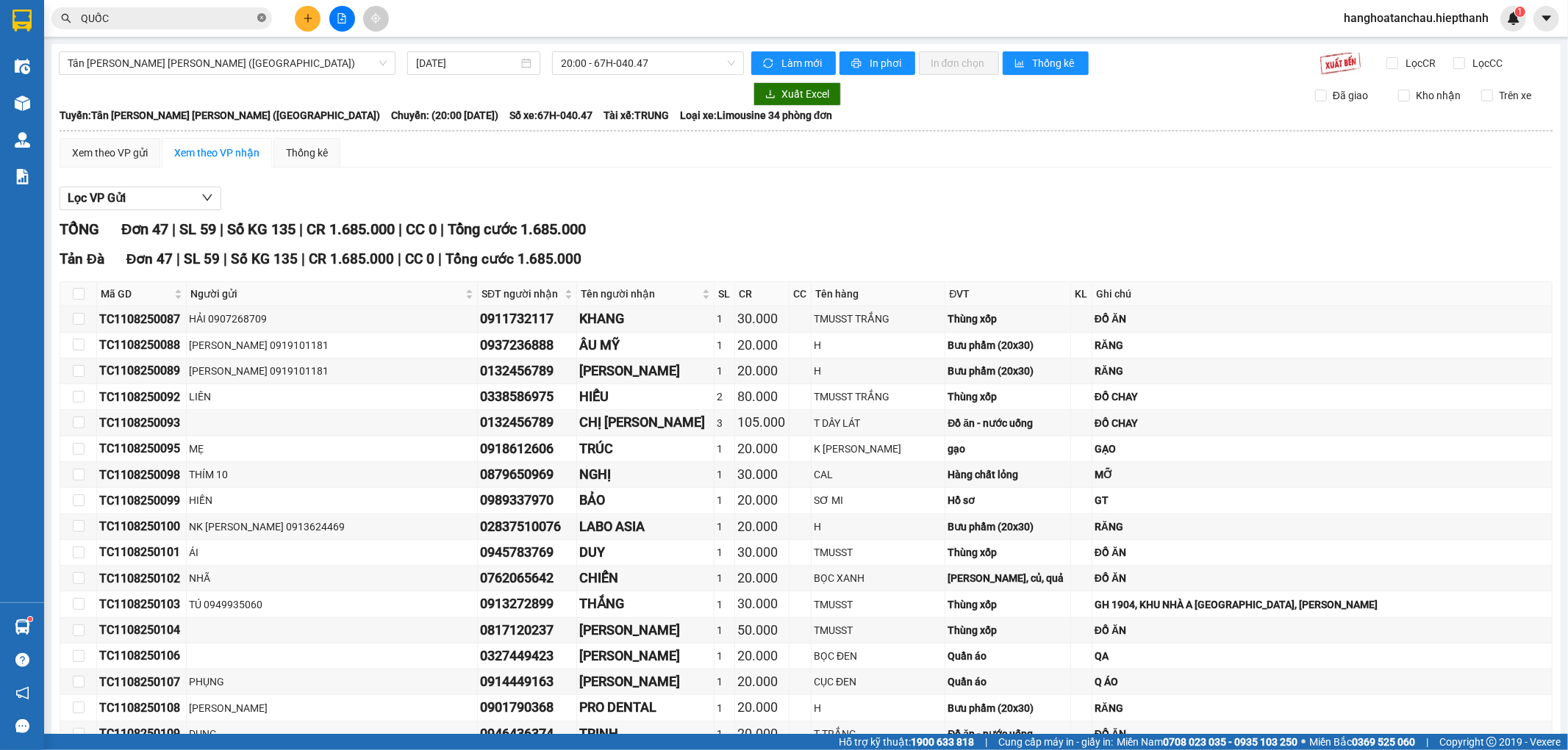
click at [260, 18] on icon "close-circle" at bounding box center [261, 17] width 9 height 9
click at [208, 26] on input "text" at bounding box center [167, 18] width 173 height 16
click at [232, 25] on input "text" at bounding box center [167, 18] width 173 height 16
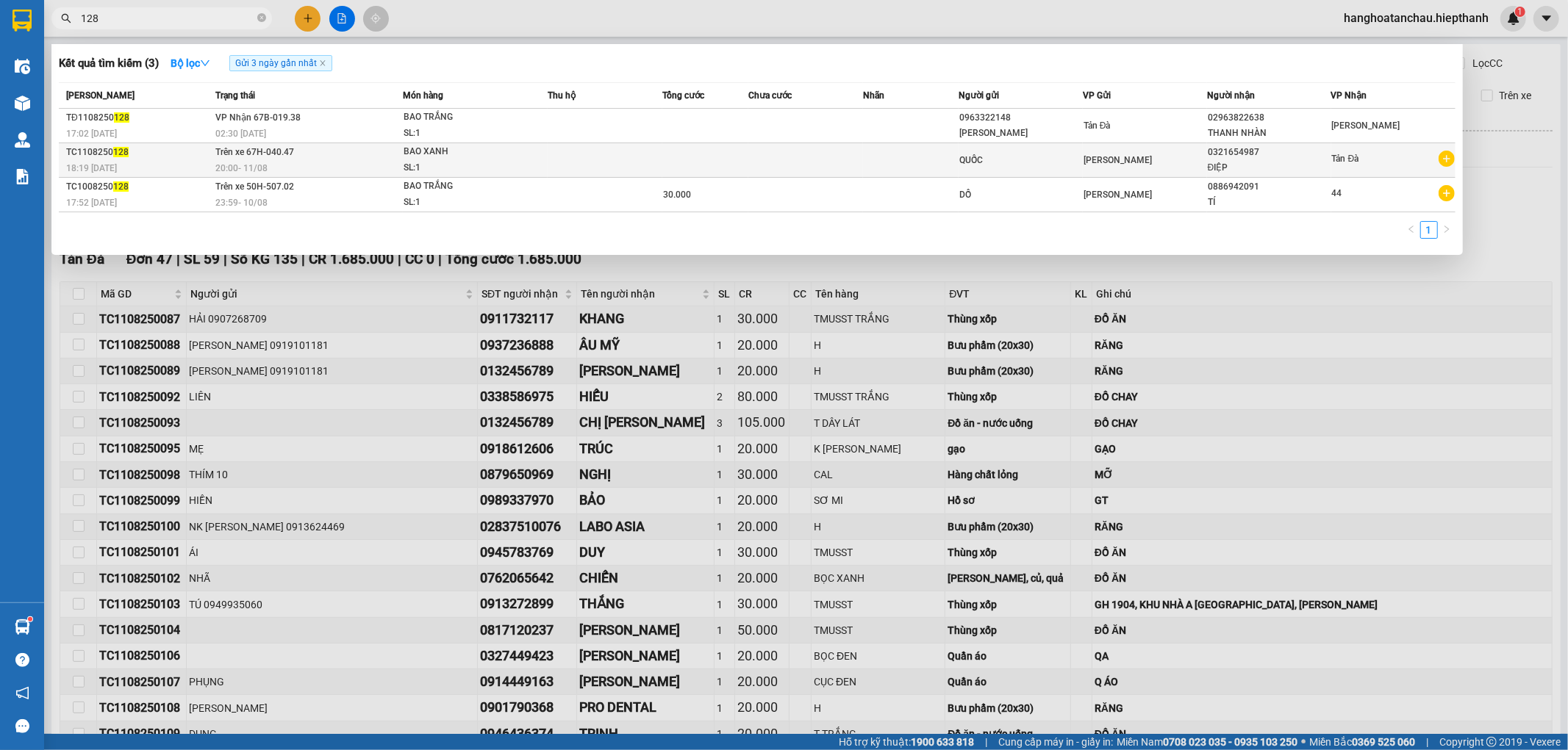
type input "128"
click at [937, 160] on td at bounding box center [910, 161] width 95 height 34
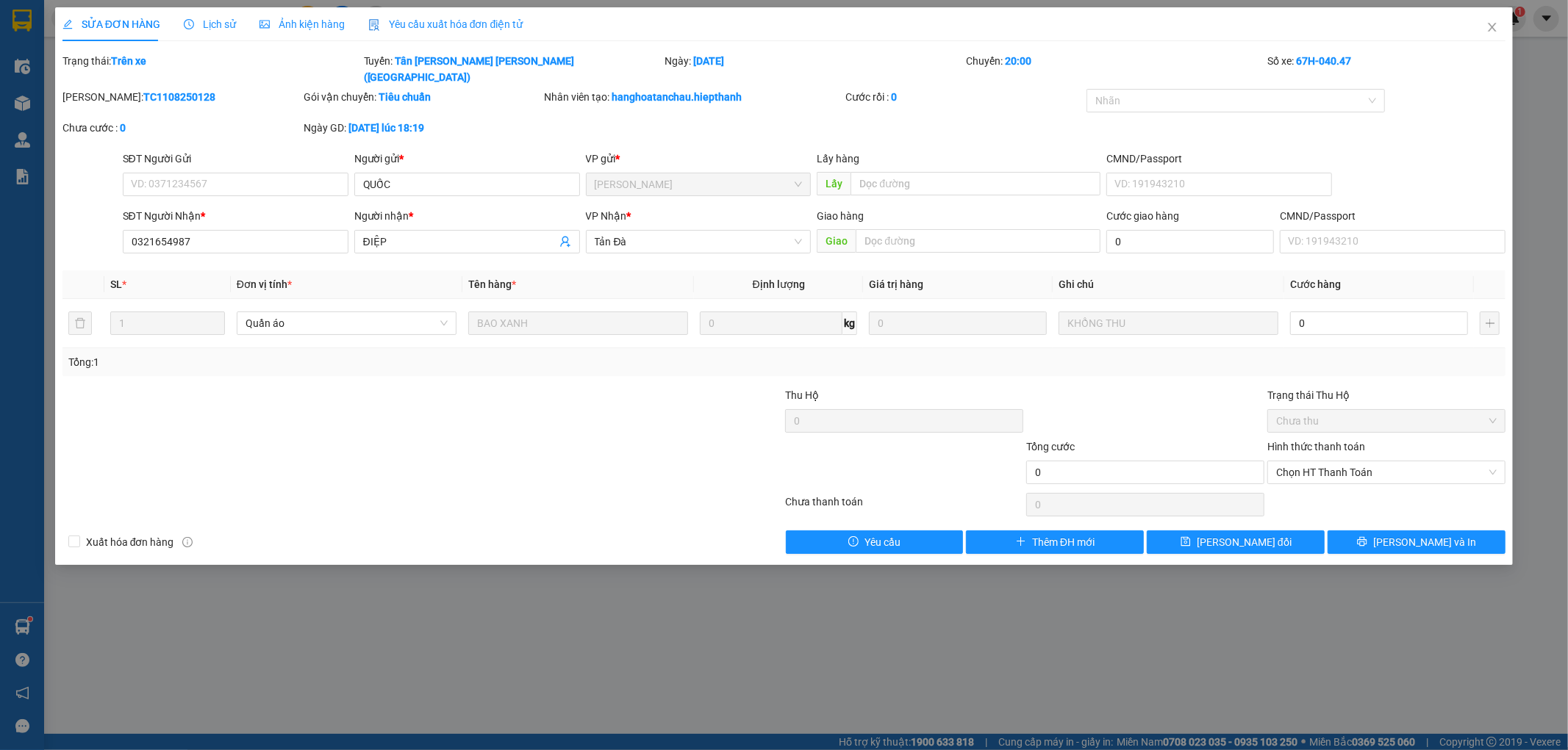
click at [228, 28] on span "Lịch sử" at bounding box center [209, 24] width 52 height 11
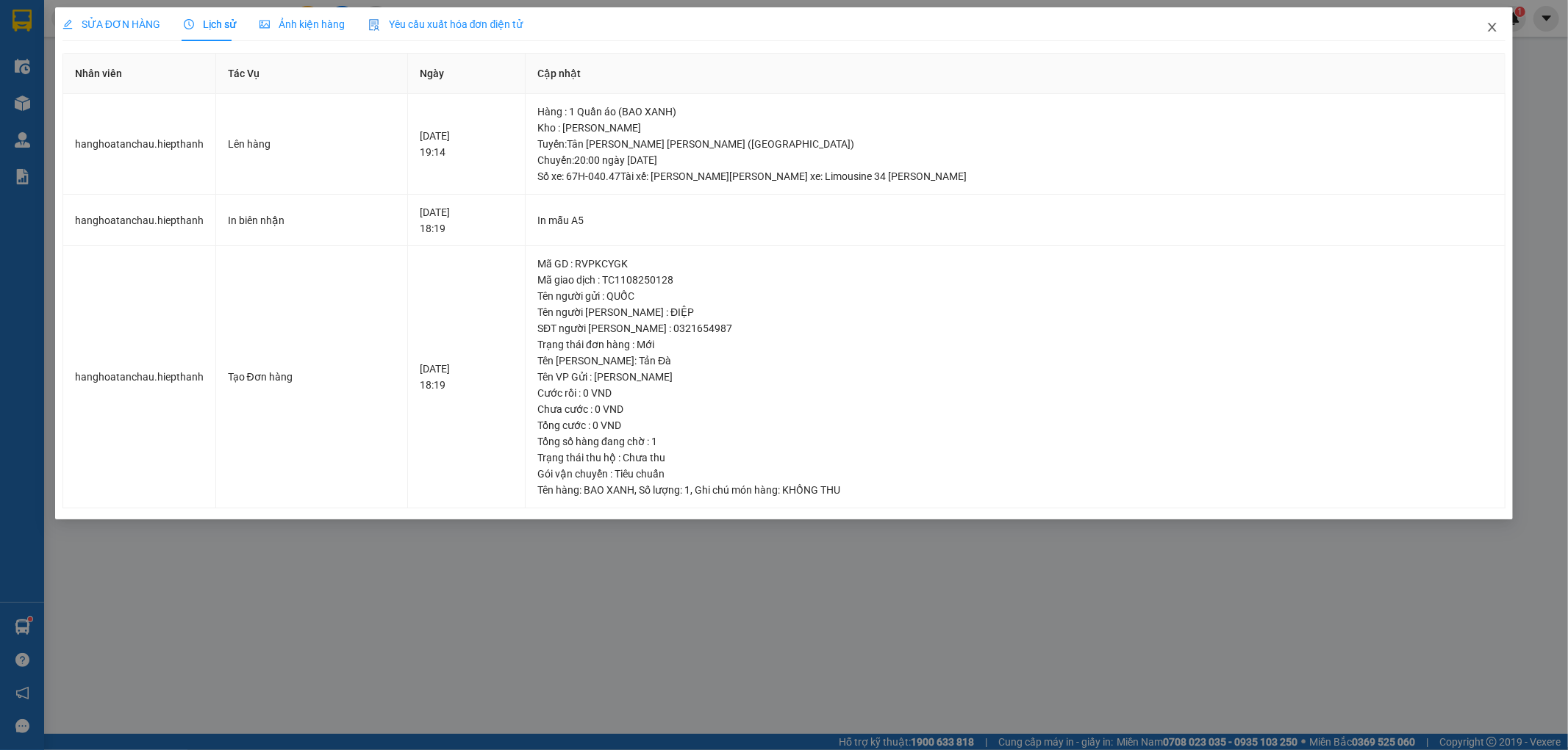
click at [1485, 38] on span "Close" at bounding box center [1491, 28] width 41 height 41
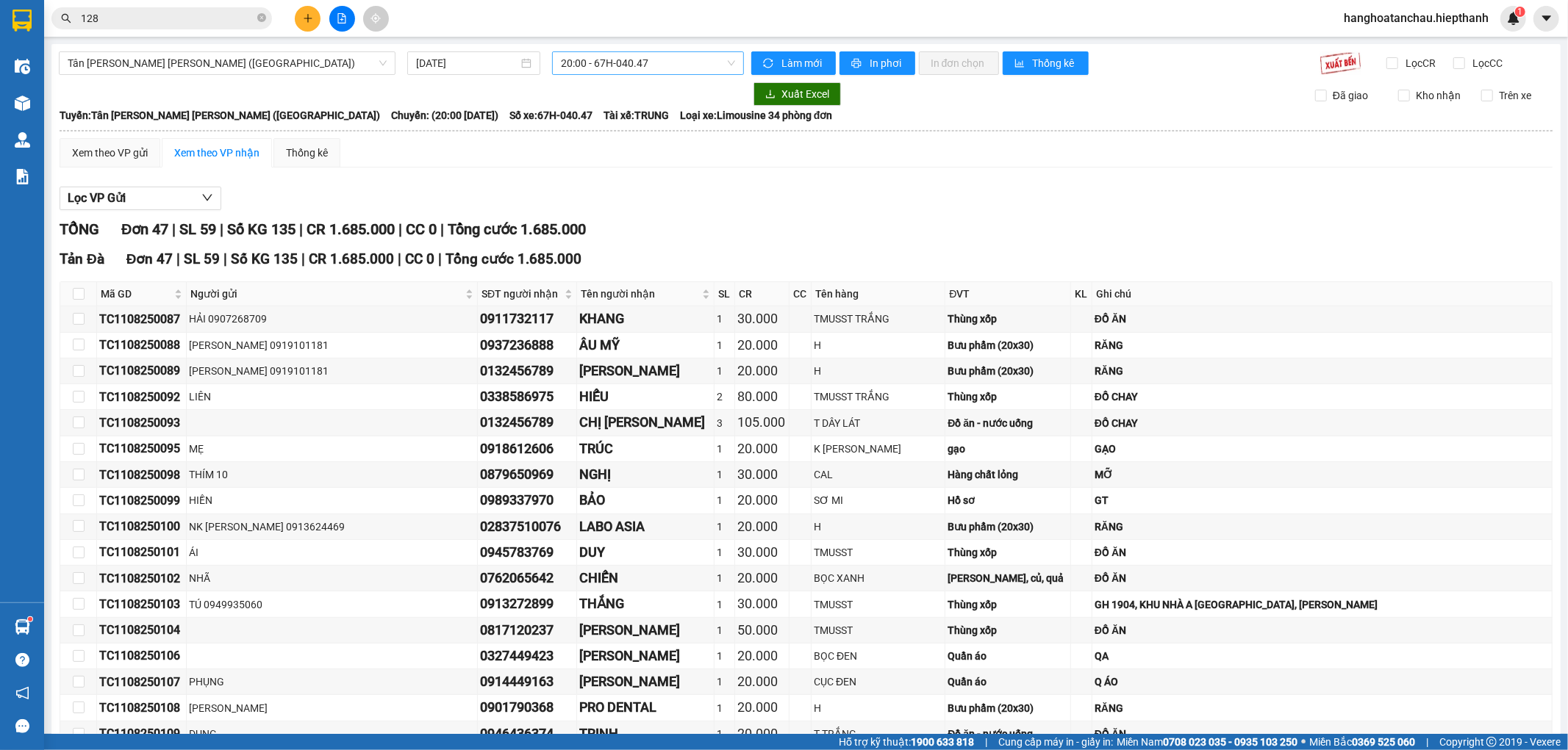
click at [591, 57] on span "20:00 - 67H-040.47" at bounding box center [648, 63] width 173 height 22
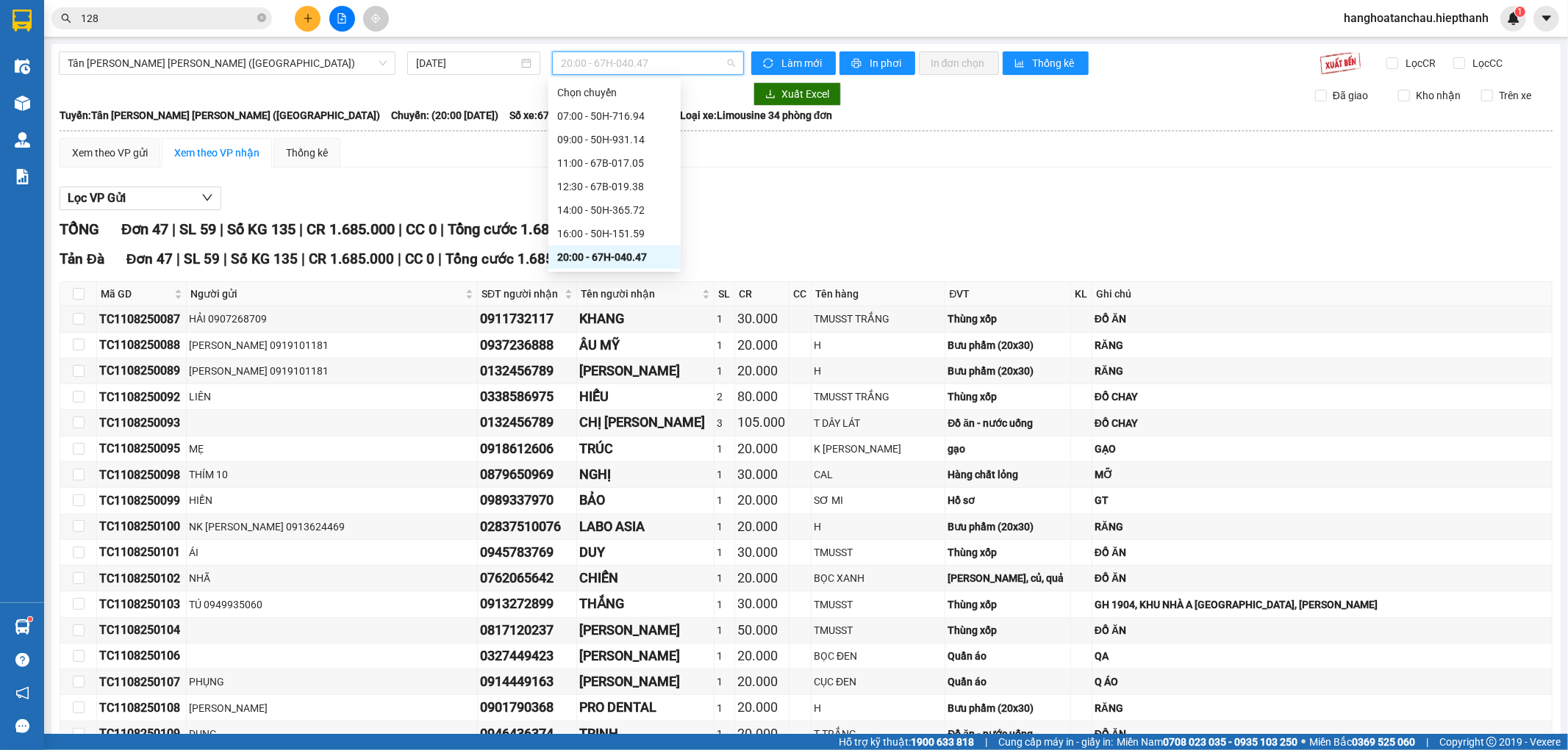
scroll to position [94, 0]
click at [604, 245] on div "23:59 - 50H-931.14" at bounding box center [614, 257] width 132 height 24
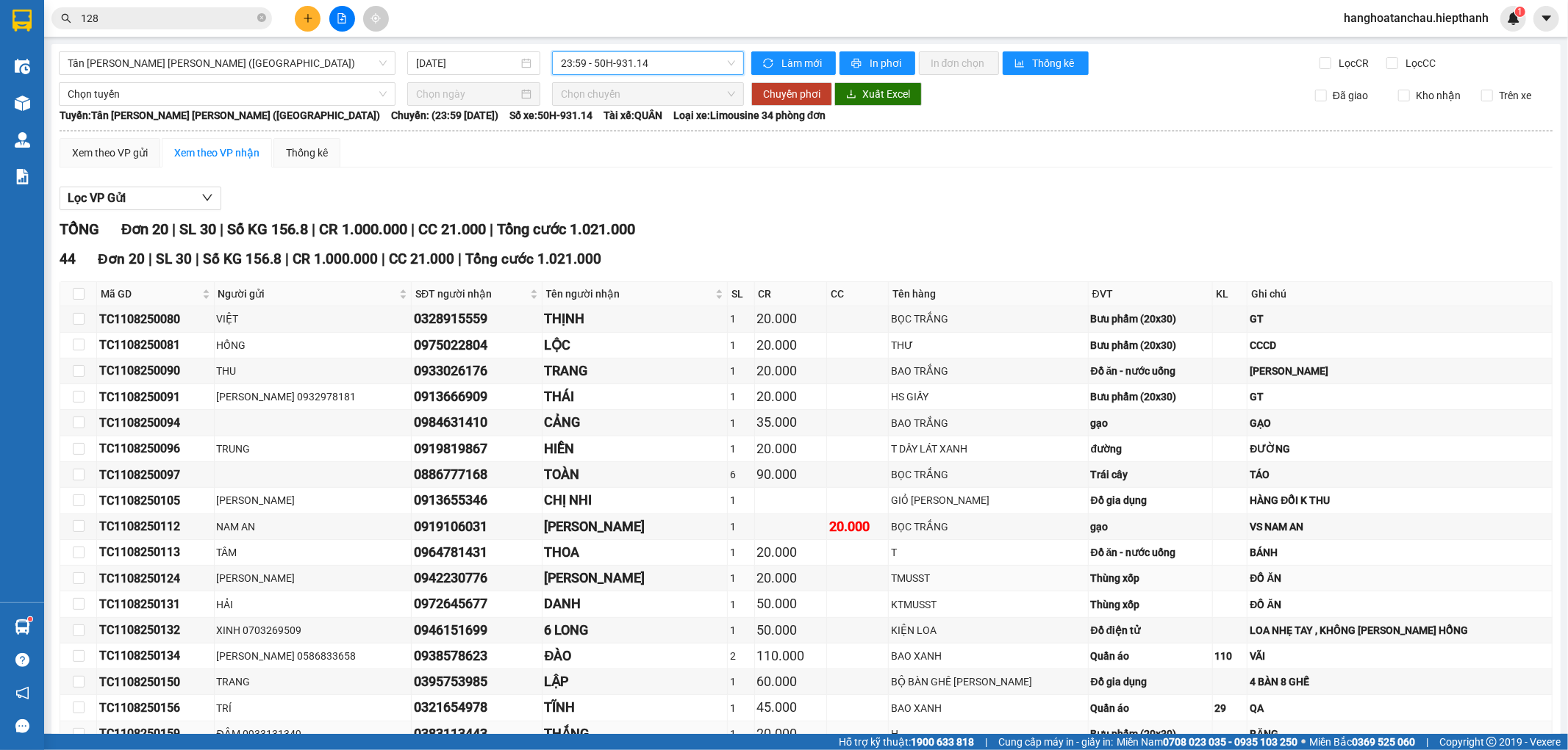
scroll to position [169, 0]
